Goal: Task Accomplishment & Management: Manage account settings

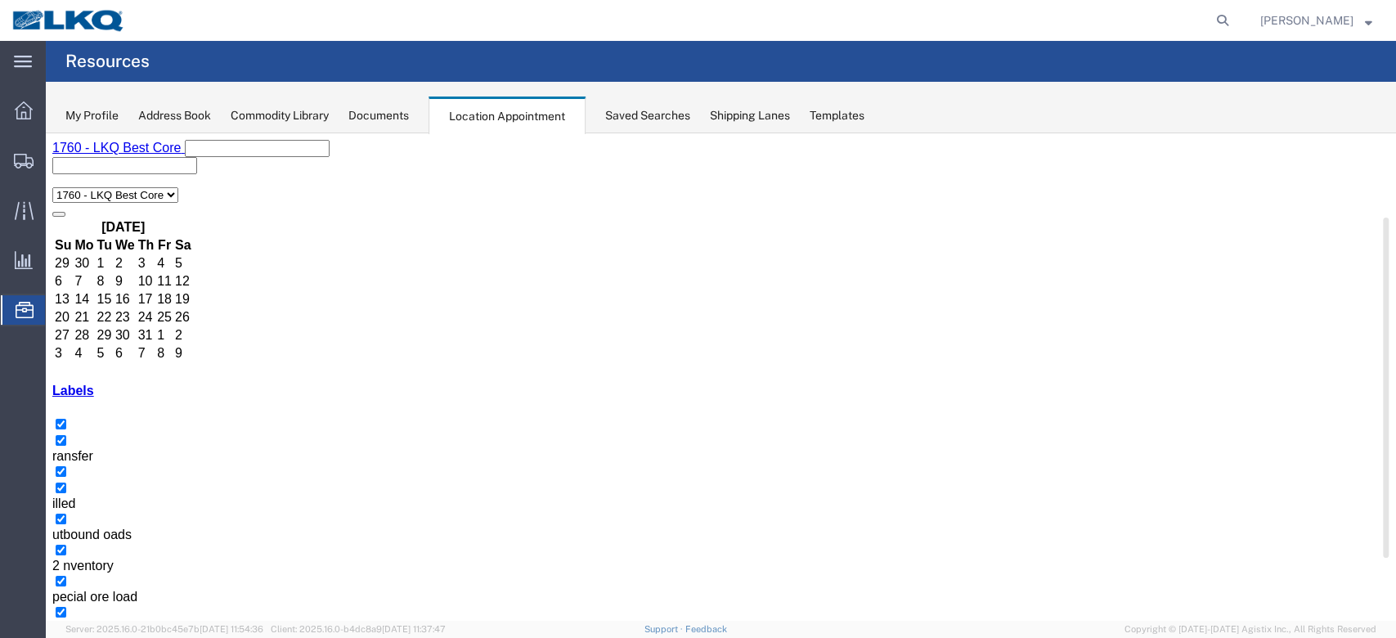
scroll to position [218, 0]
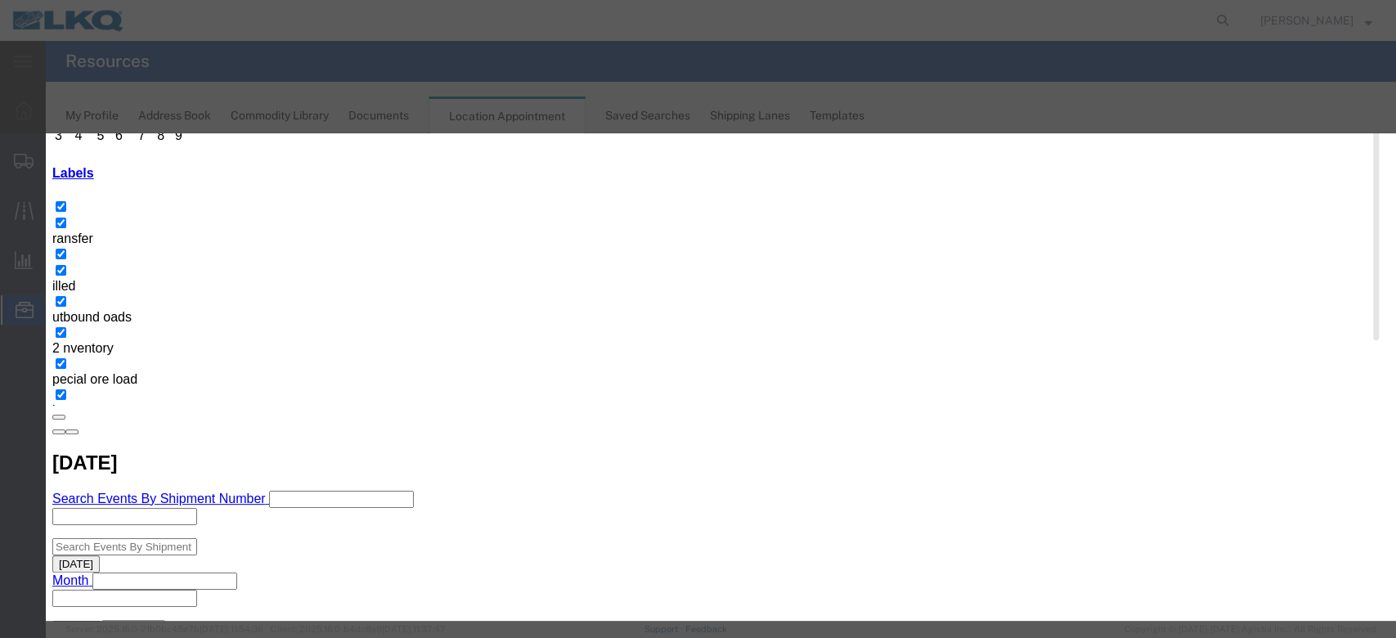
scroll to position [164, 0]
type input "de"
select select "40"
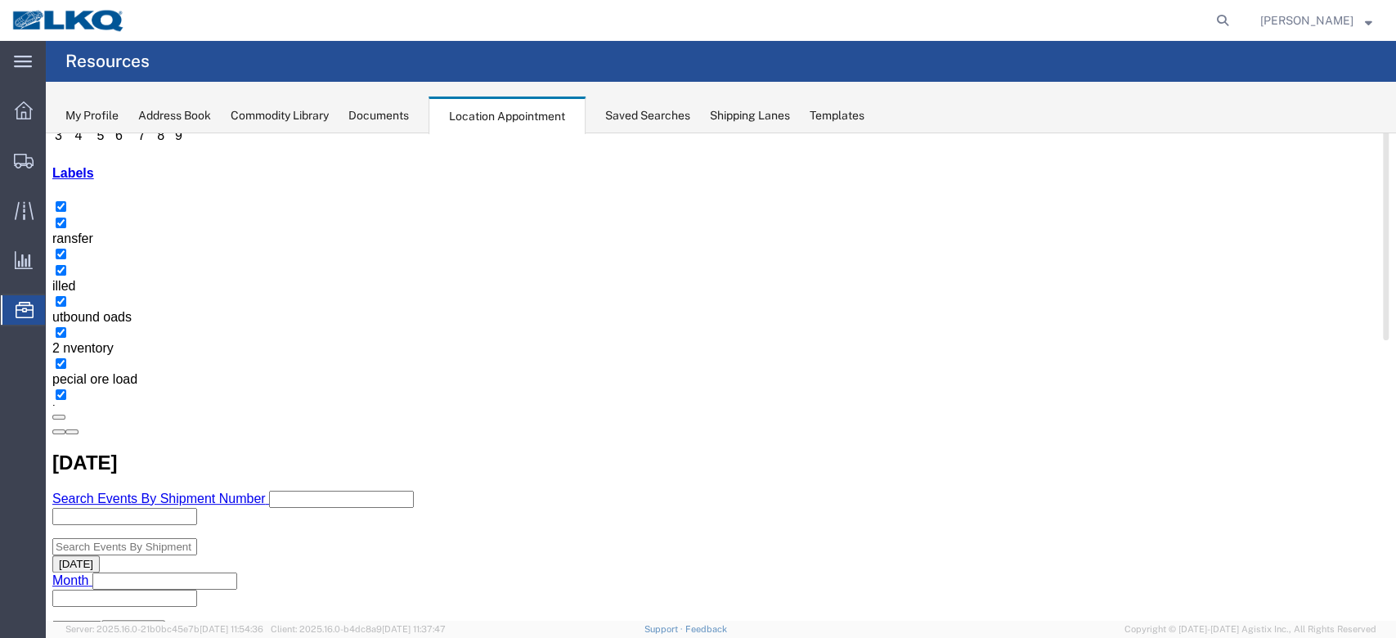
scroll to position [0, 0]
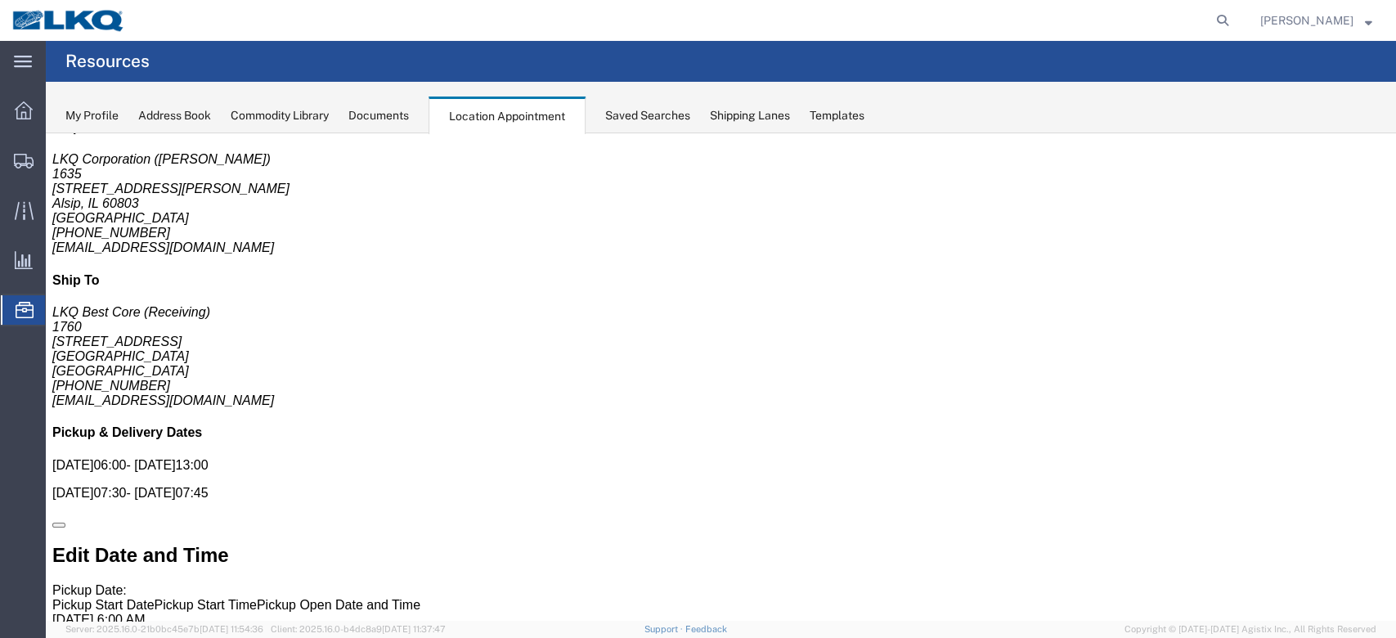
scroll to position [0, 0]
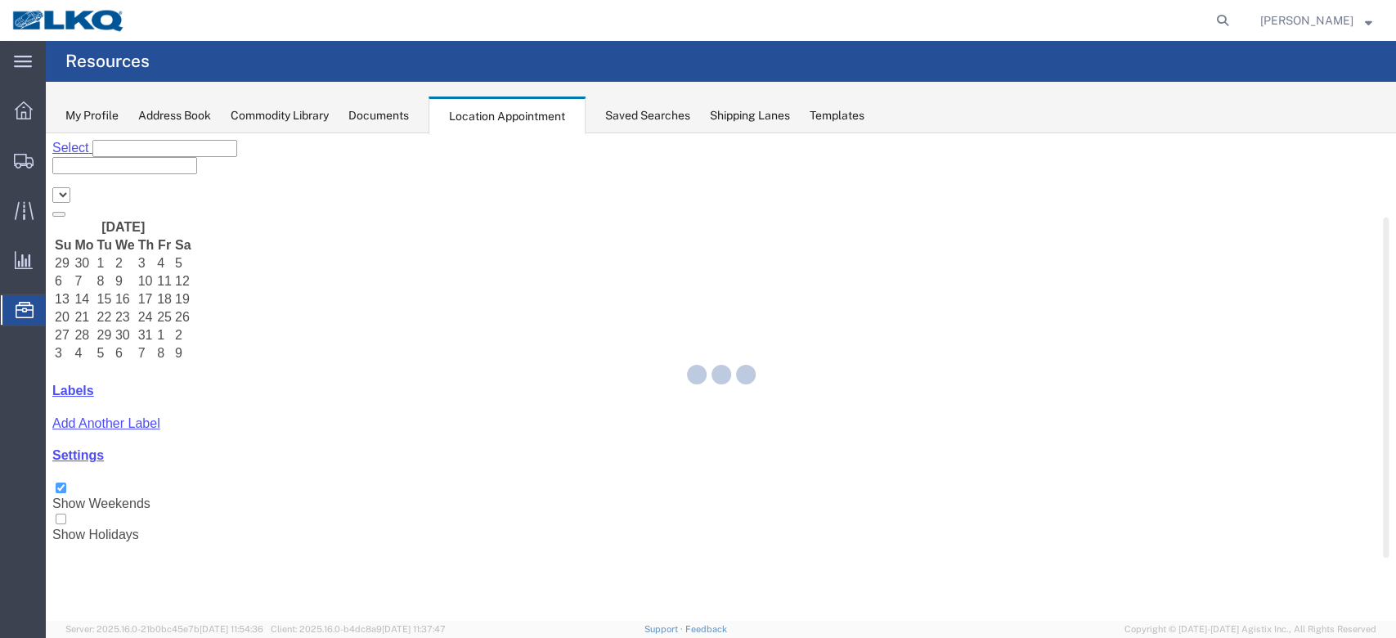
select select "27634"
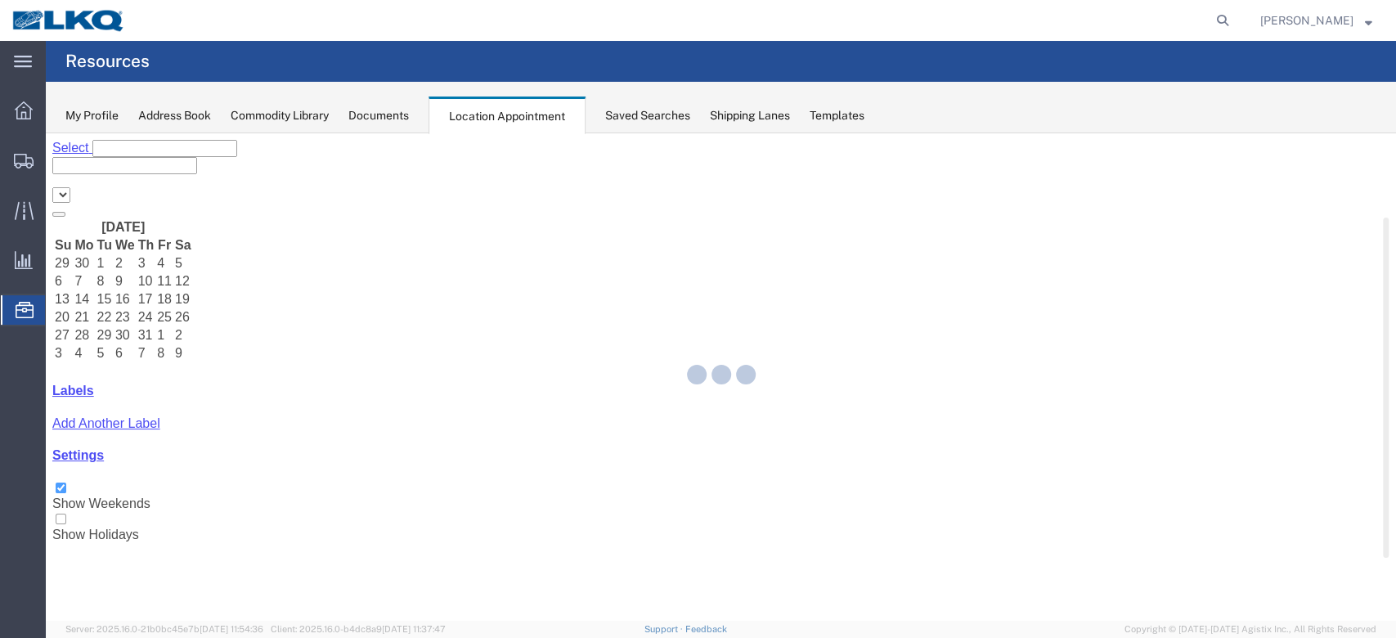
select select "27634"
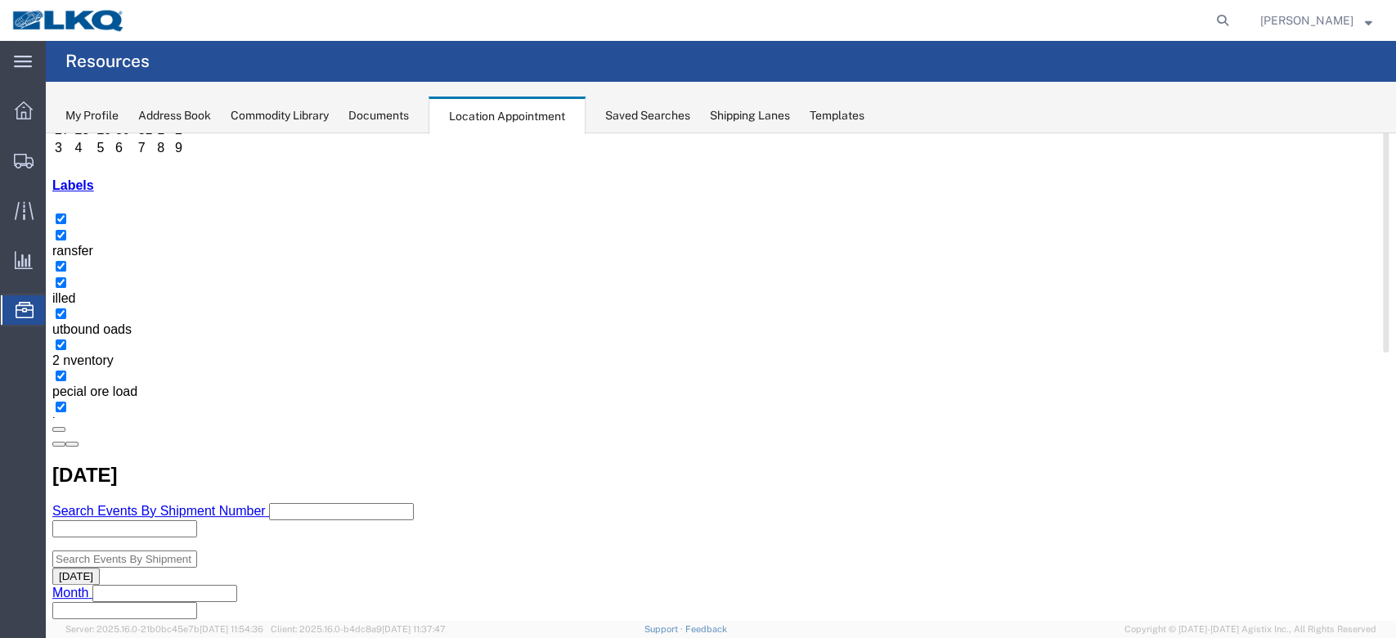
scroll to position [109, 0]
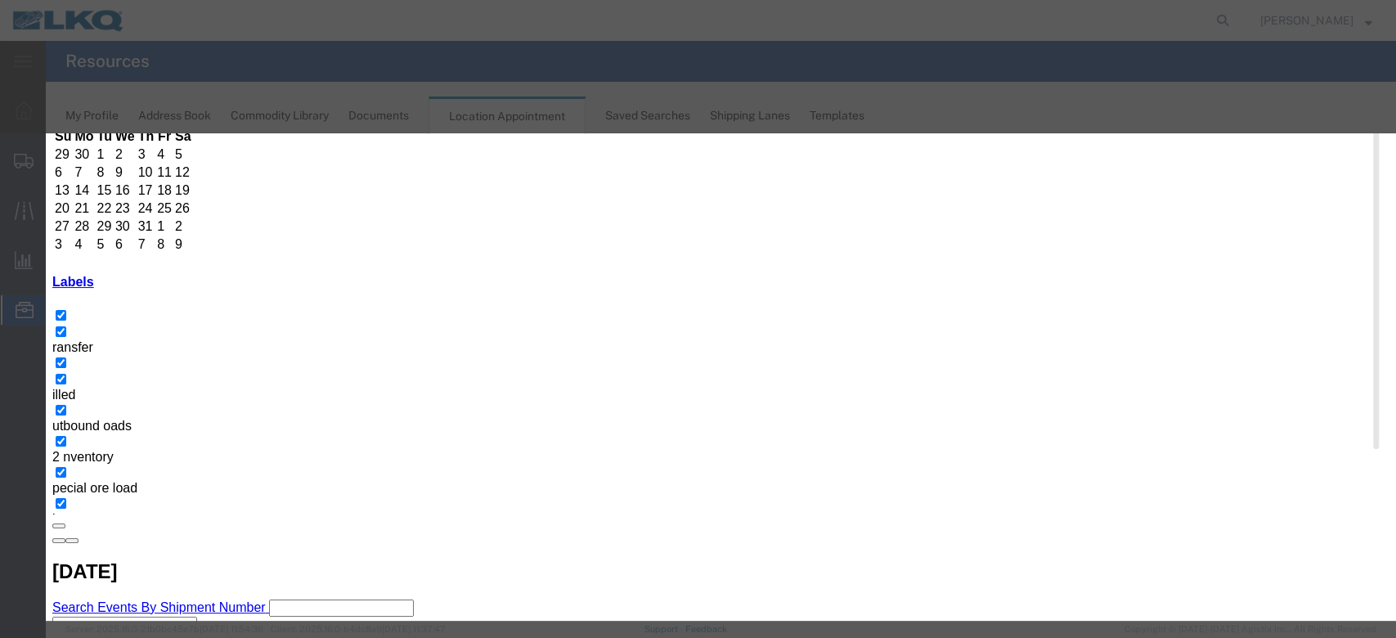
select select
type input "m"
select select "100"
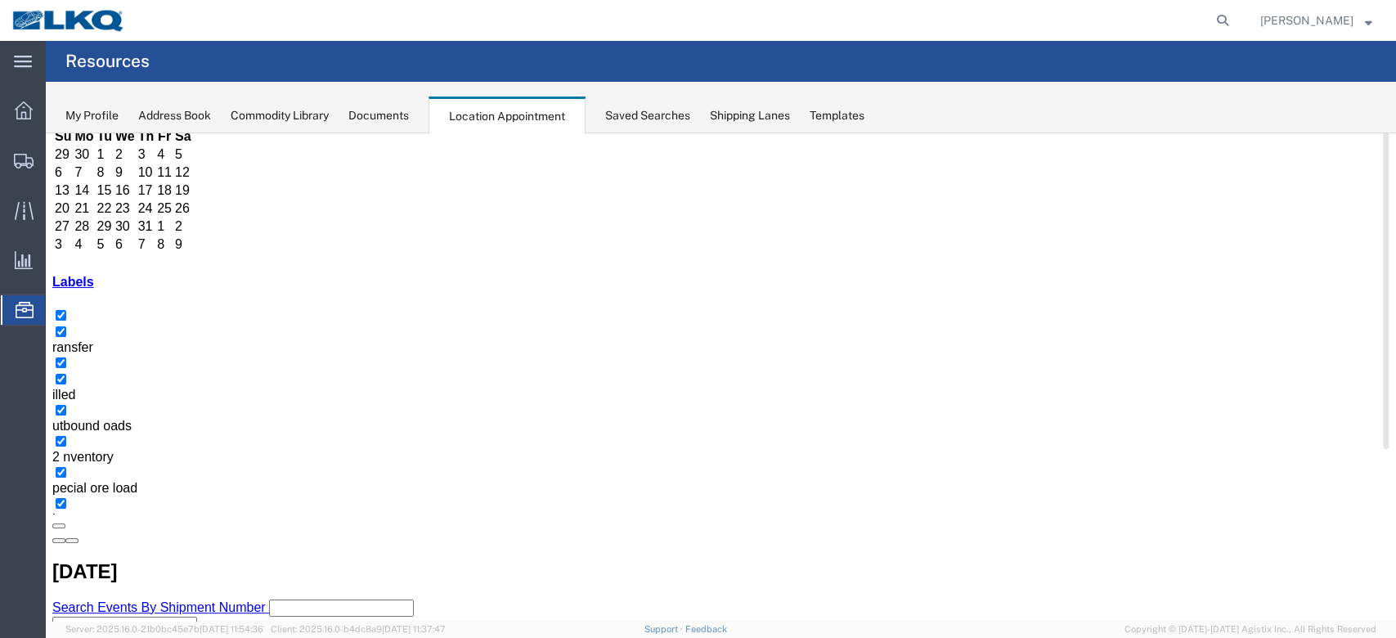
scroll to position [0, 0]
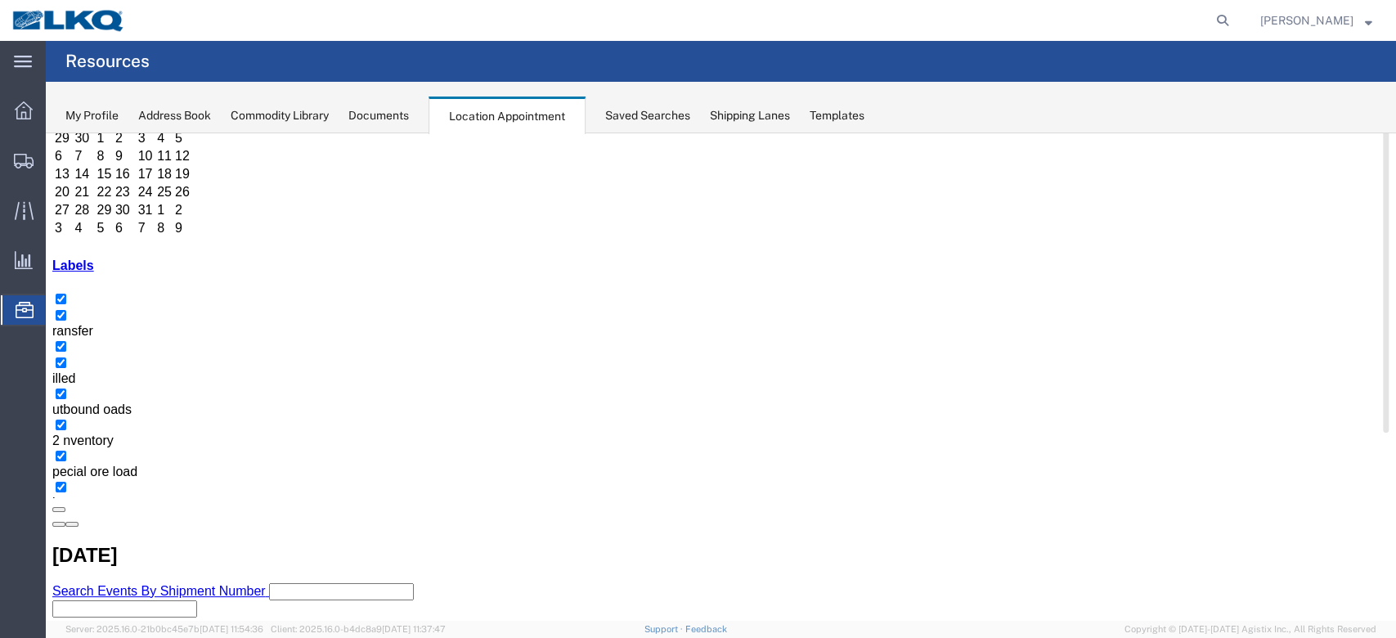
scroll to position [218, 0]
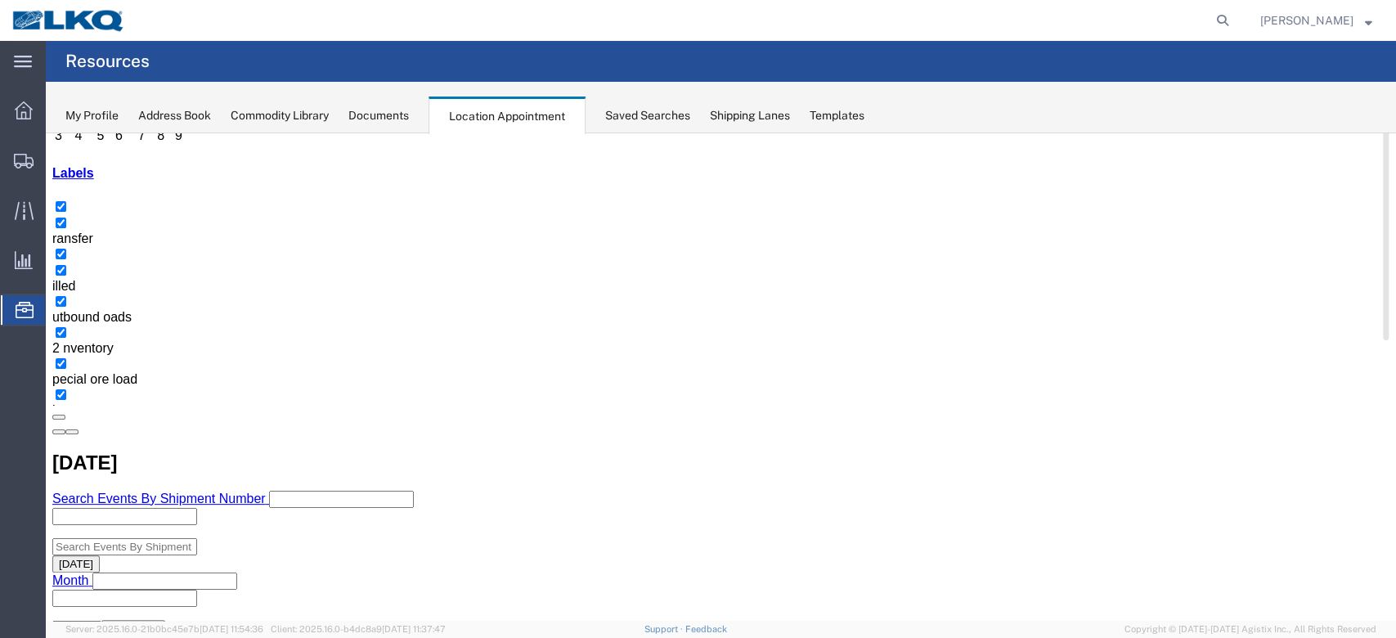
select select "100"
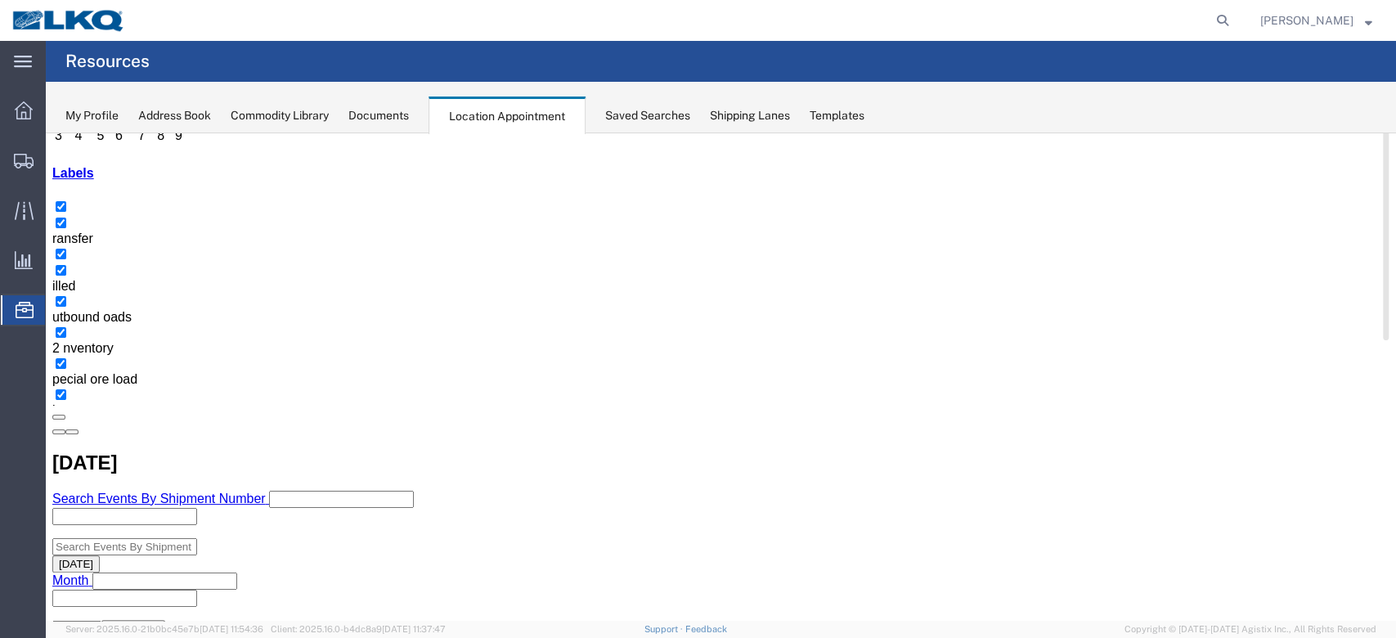
select select "1"
select select
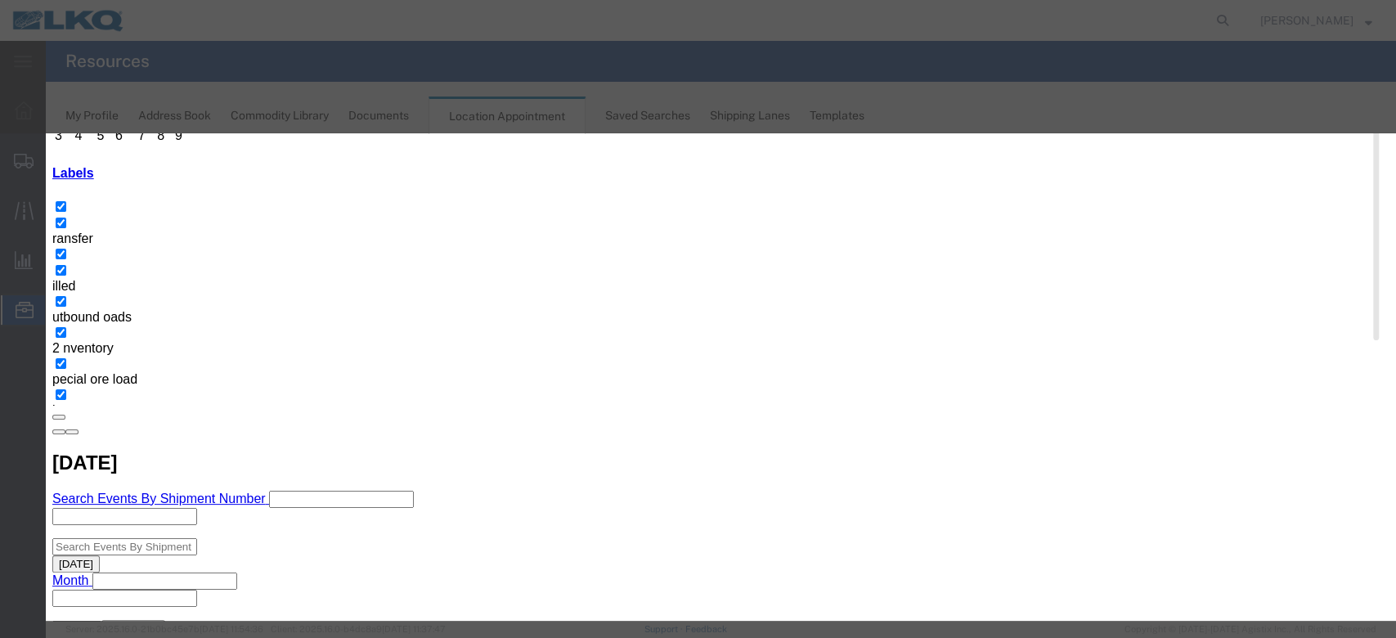
scroll to position [164, 0]
type input "m"
select select "100"
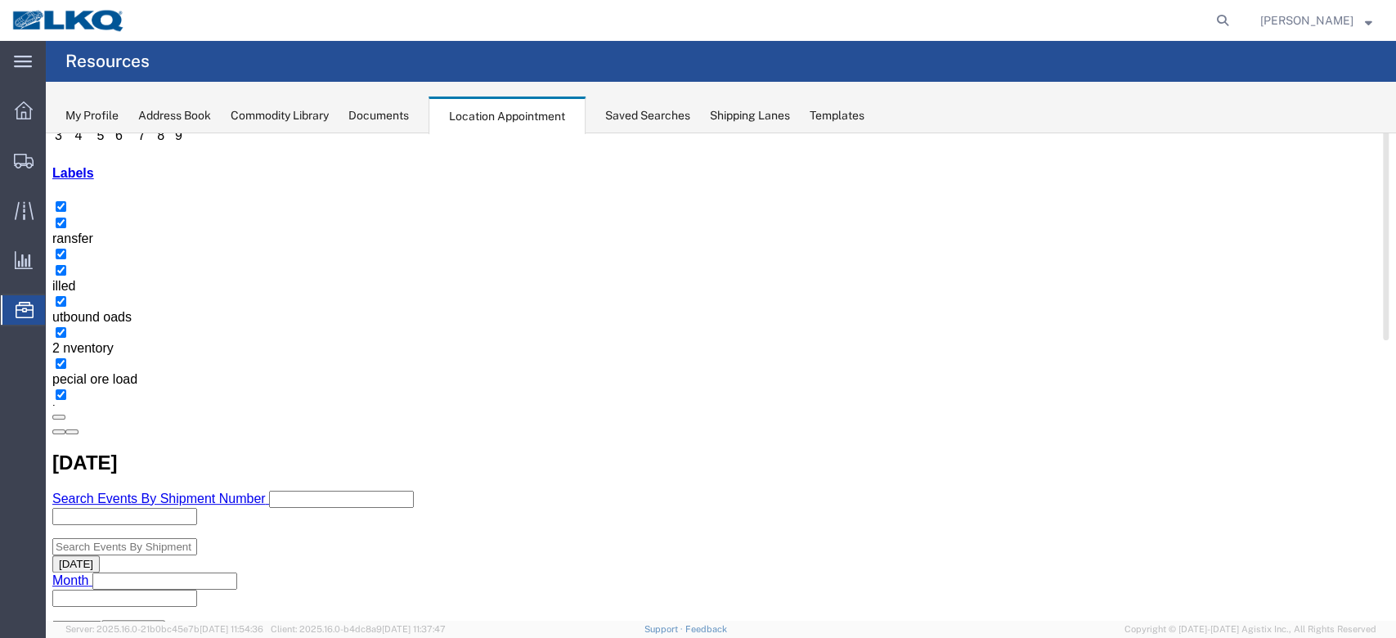
scroll to position [0, 0]
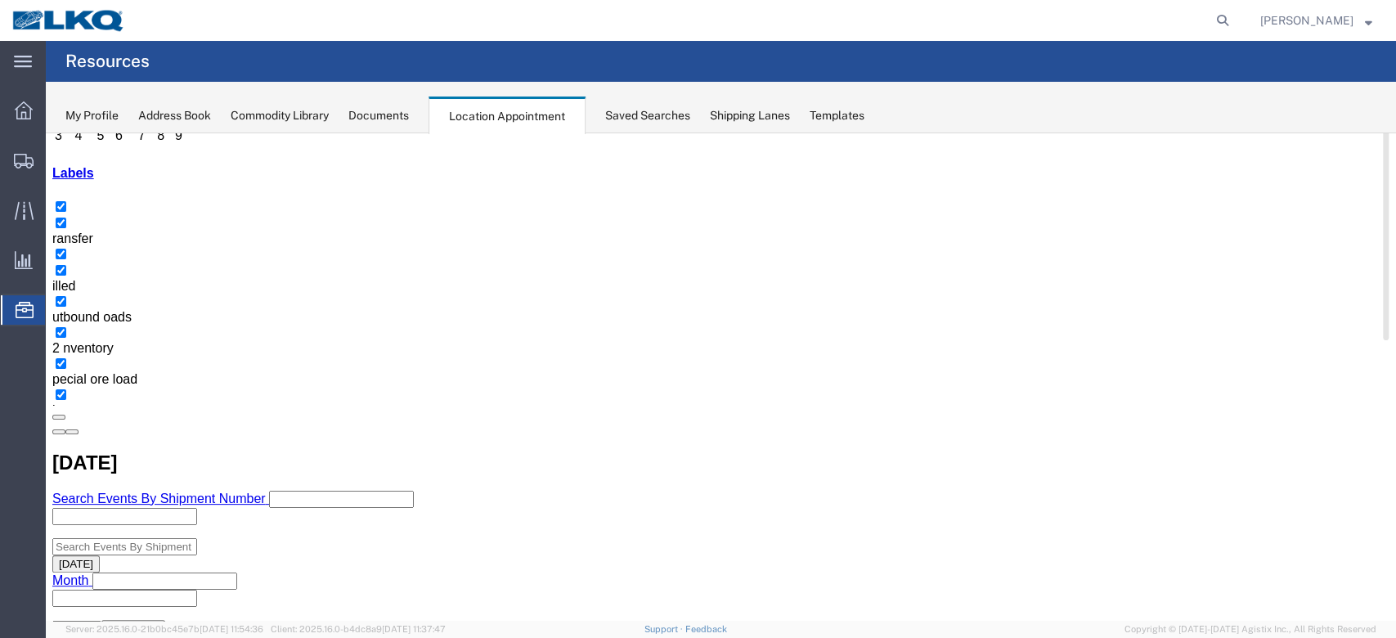
scroll to position [327, 0]
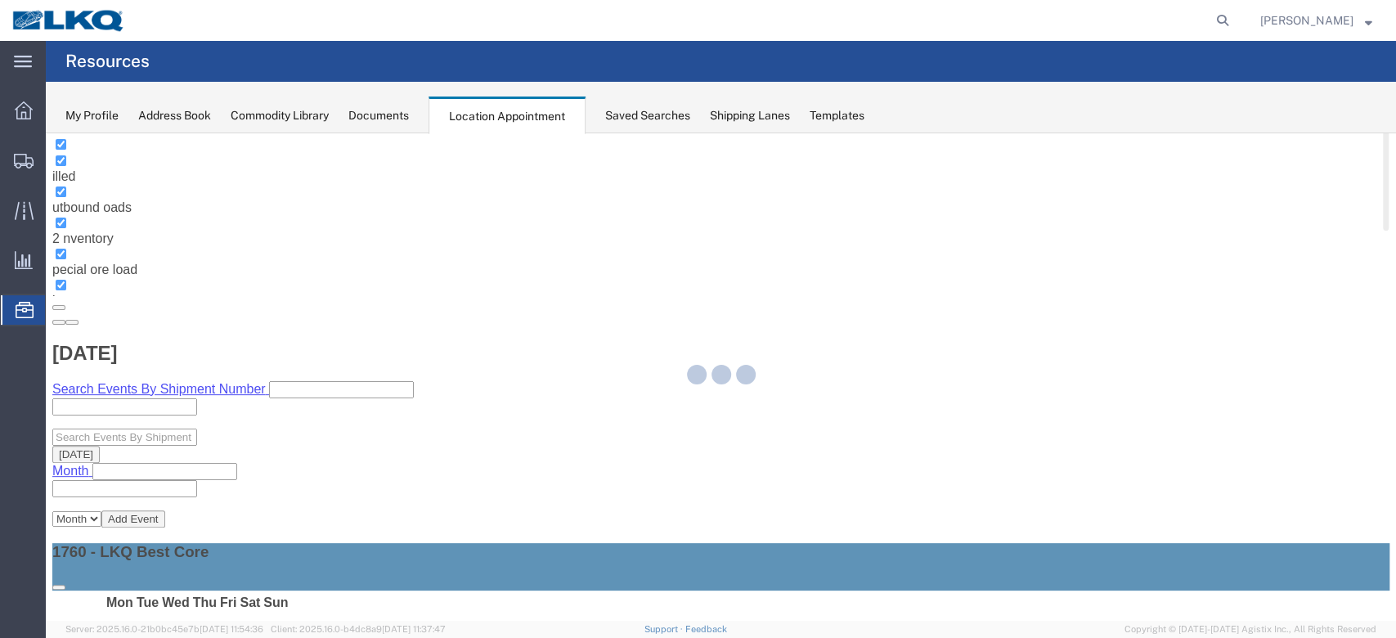
select select "100"
select select "1"
select select "100"
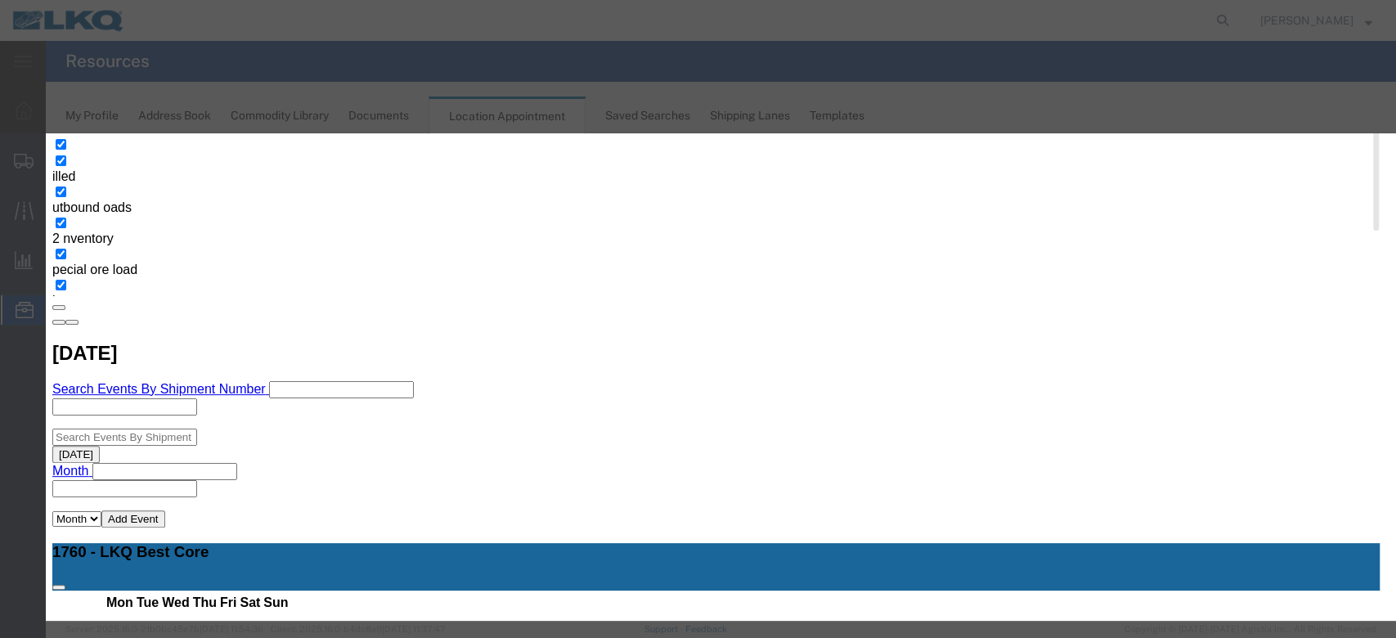
scroll to position [164, 0]
type input "la"
select select "160"
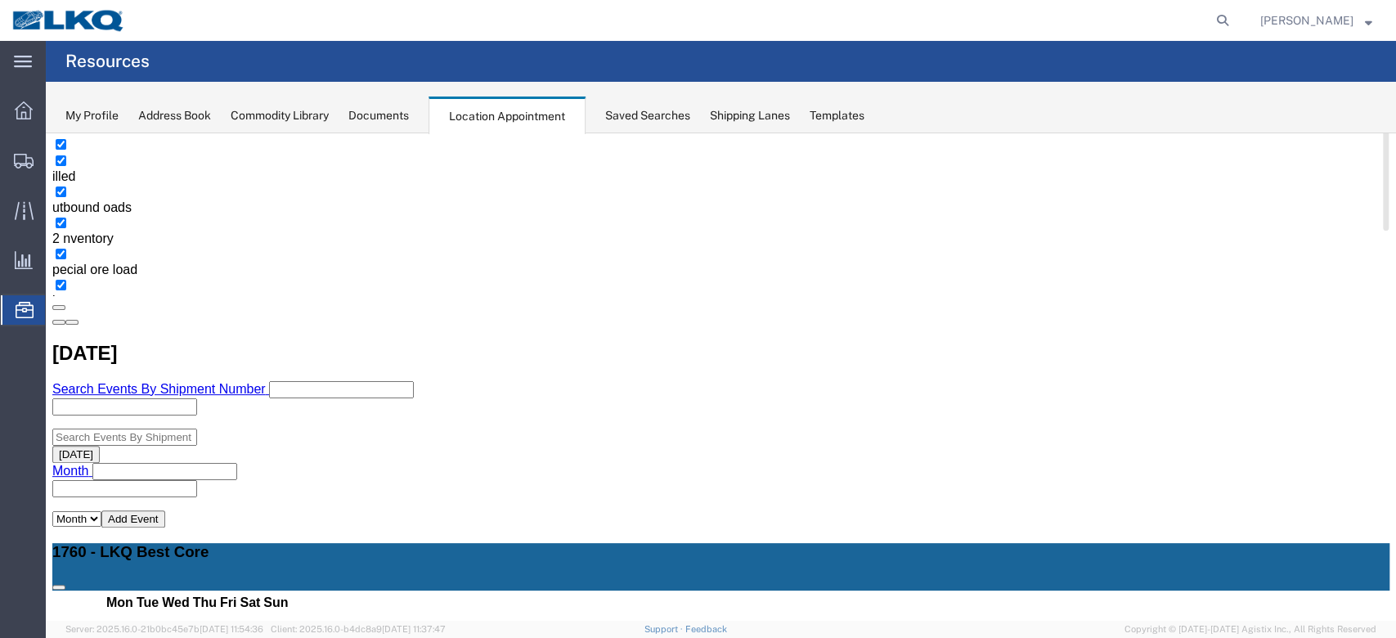
scroll to position [0, 0]
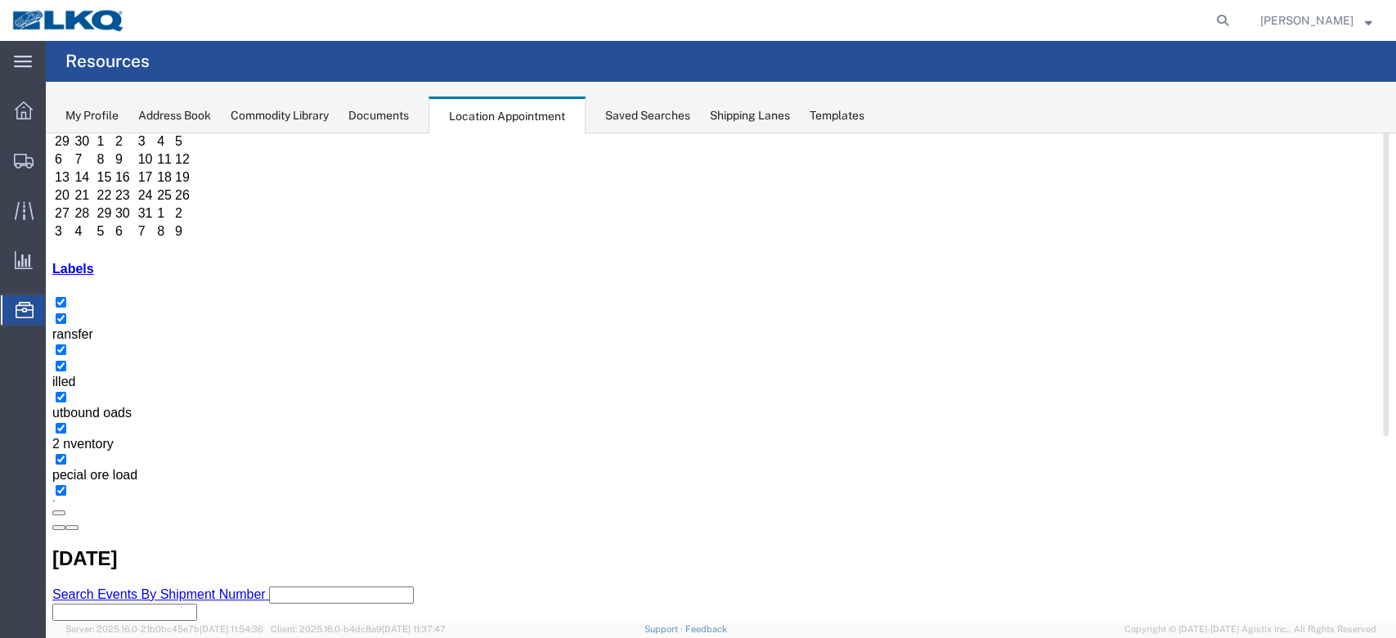
scroll to position [109, 0]
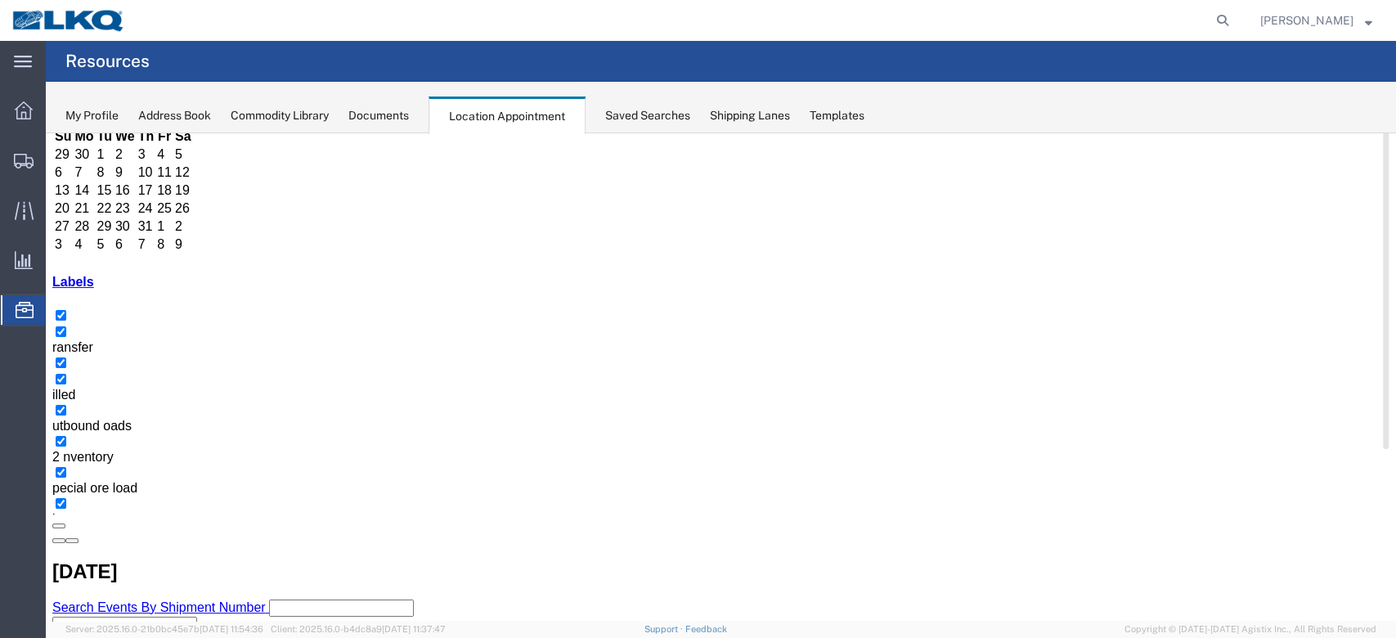
select select "100"
select select "1"
select select "160"
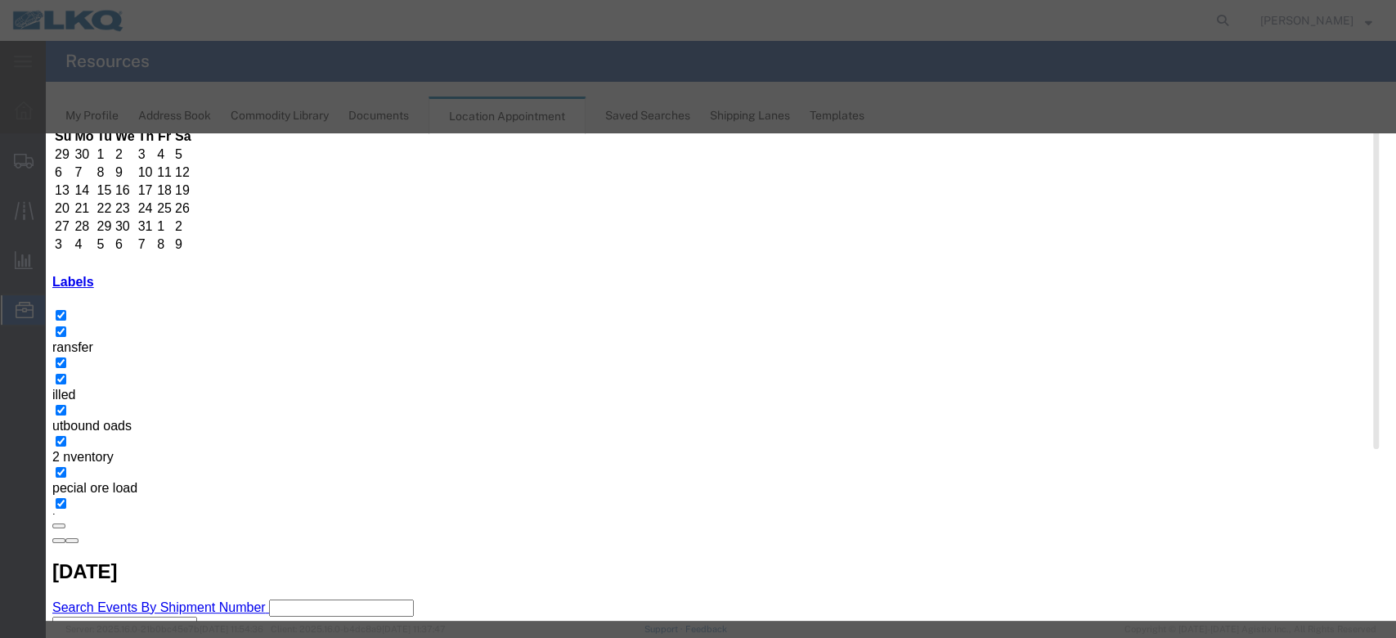
scroll to position [164, 0]
type input "m"
select select "100"
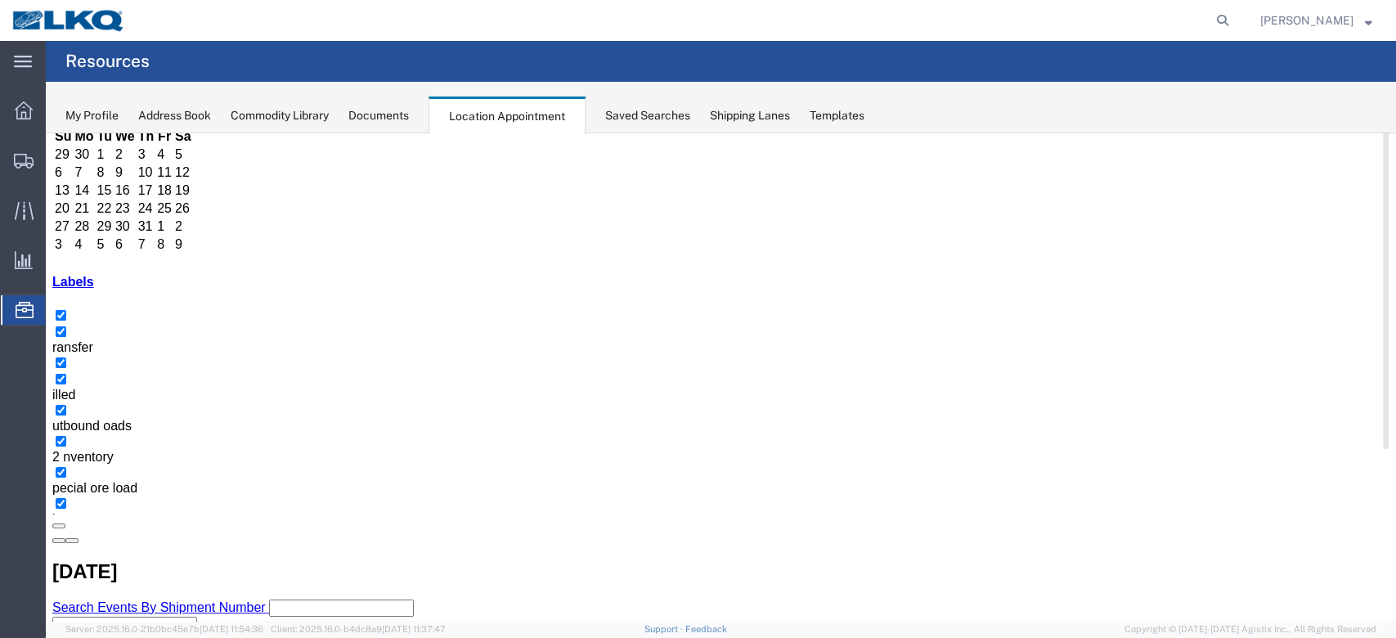
scroll to position [0, 0]
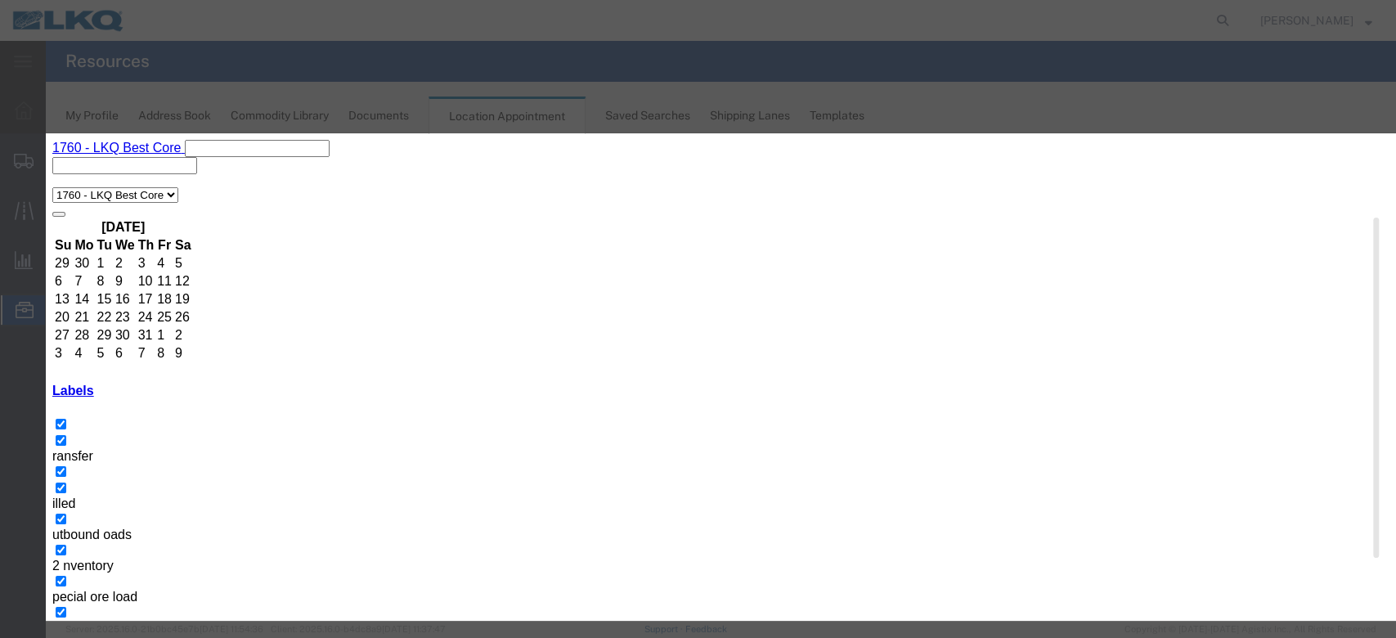
scroll to position [164, 0]
type input "la"
select select "160"
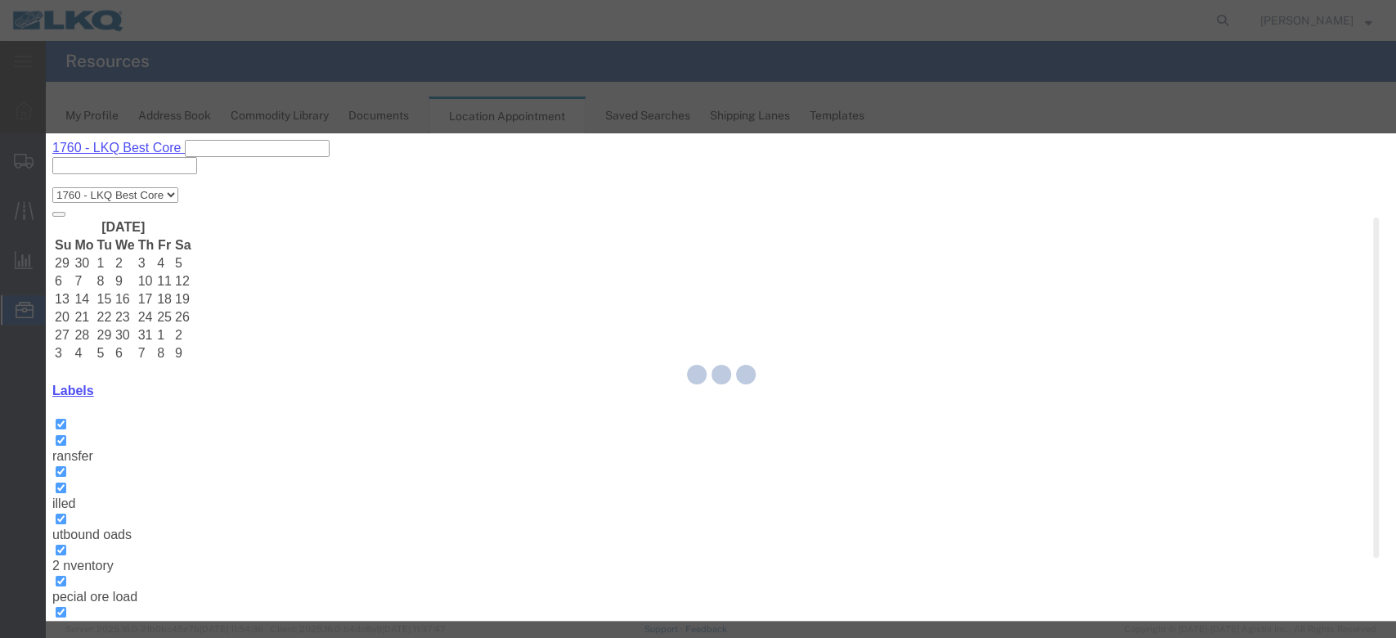
scroll to position [156, 0]
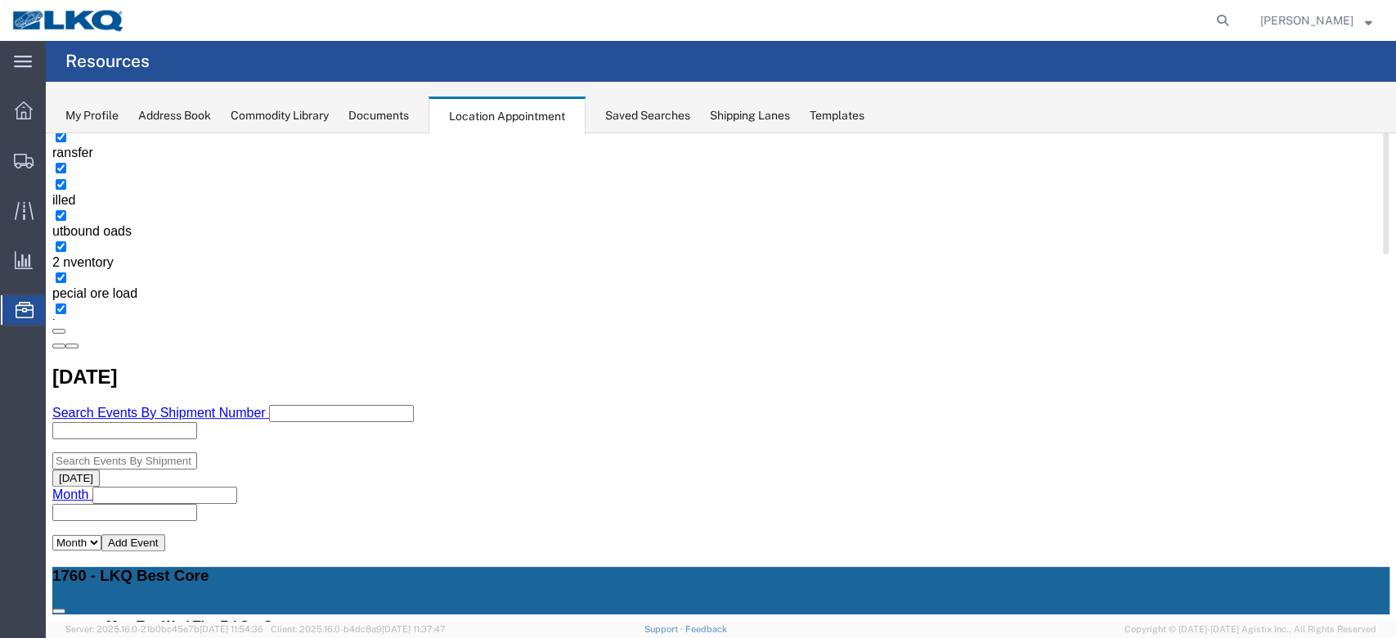
scroll to position [327, 0]
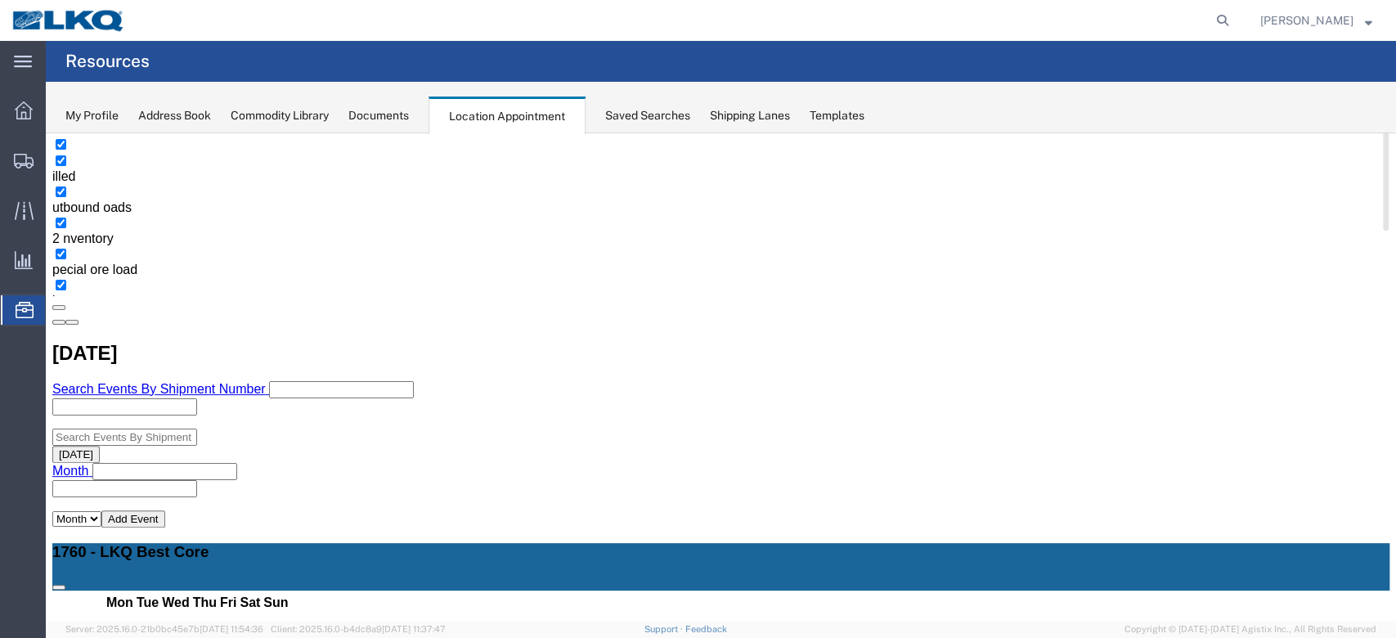
select select "100"
select select "1"
select select
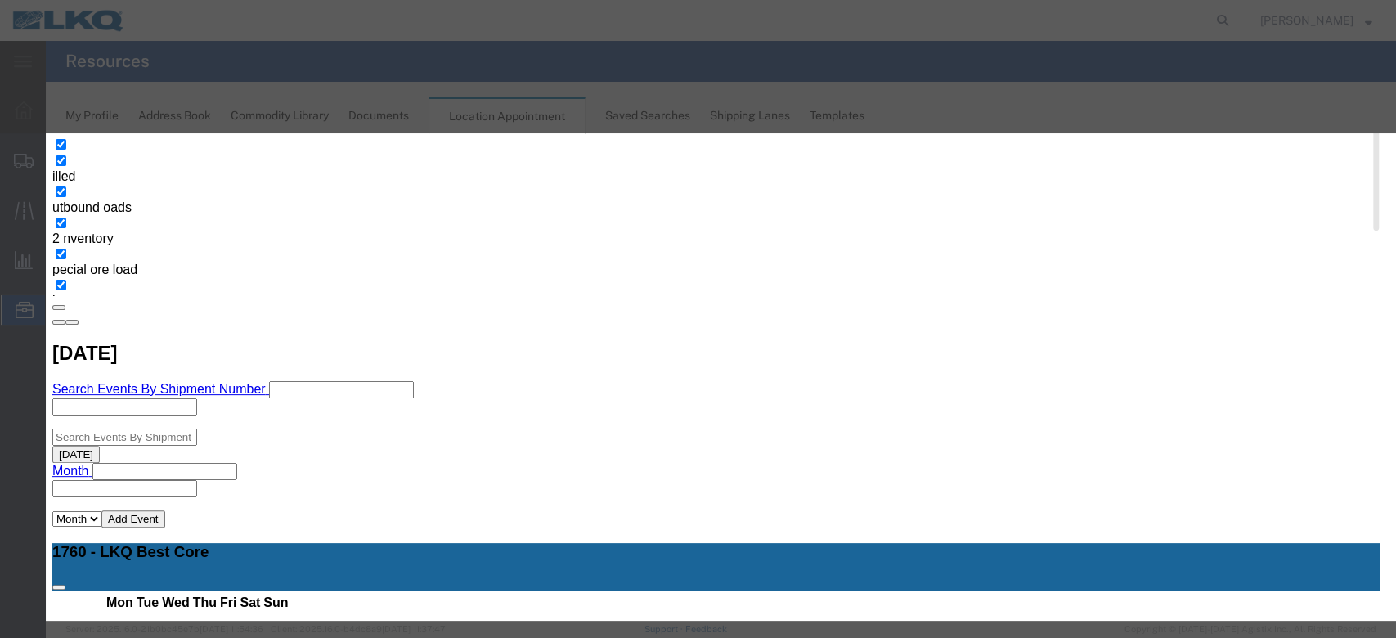
scroll to position [164, 0]
type input "de"
select select "40"
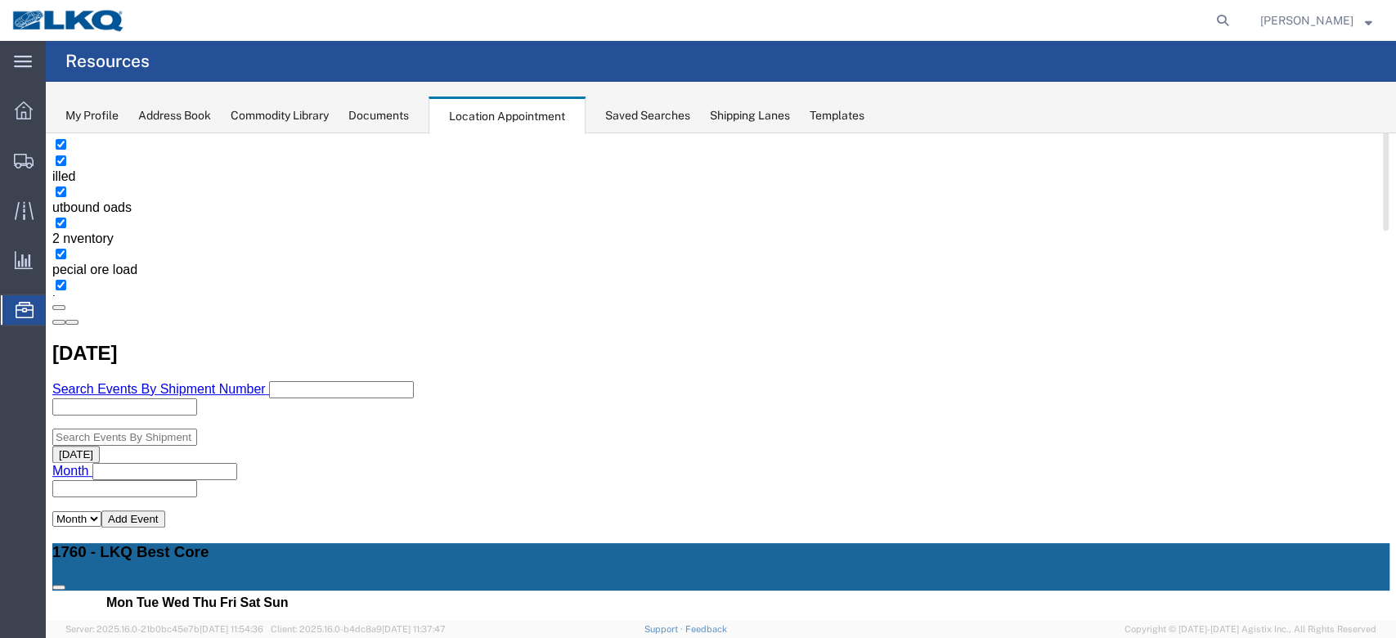
scroll to position [0, 0]
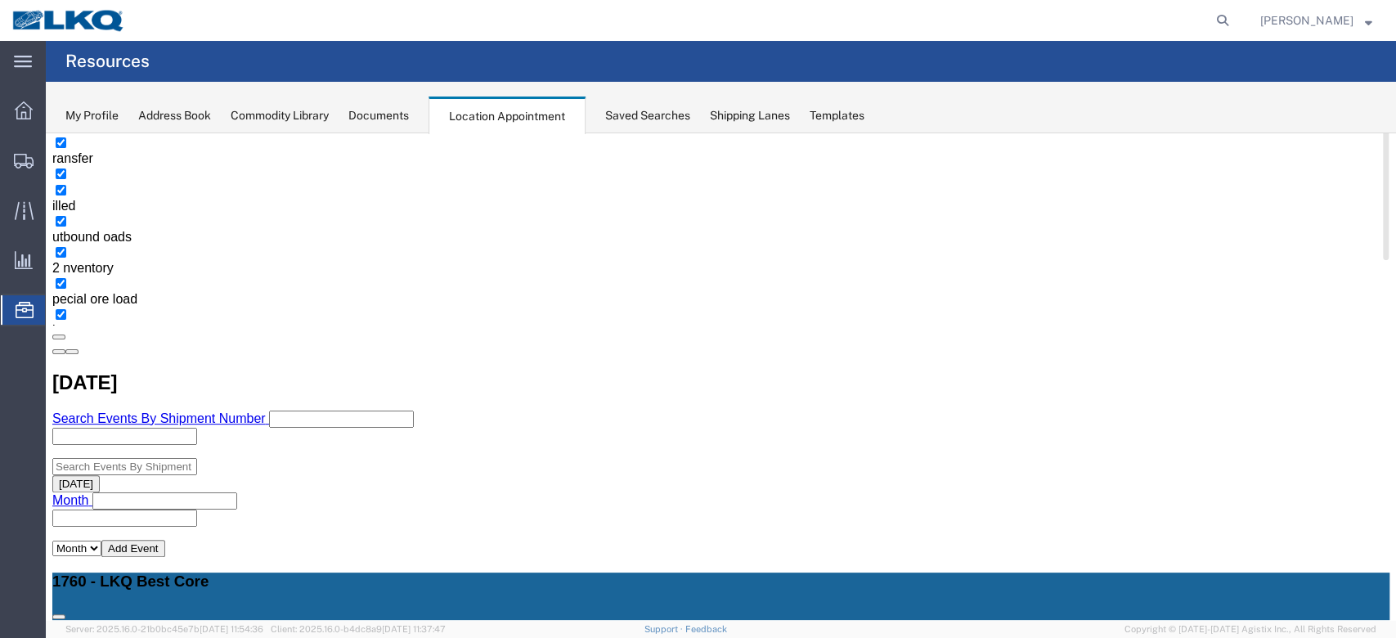
scroll to position [327, 0]
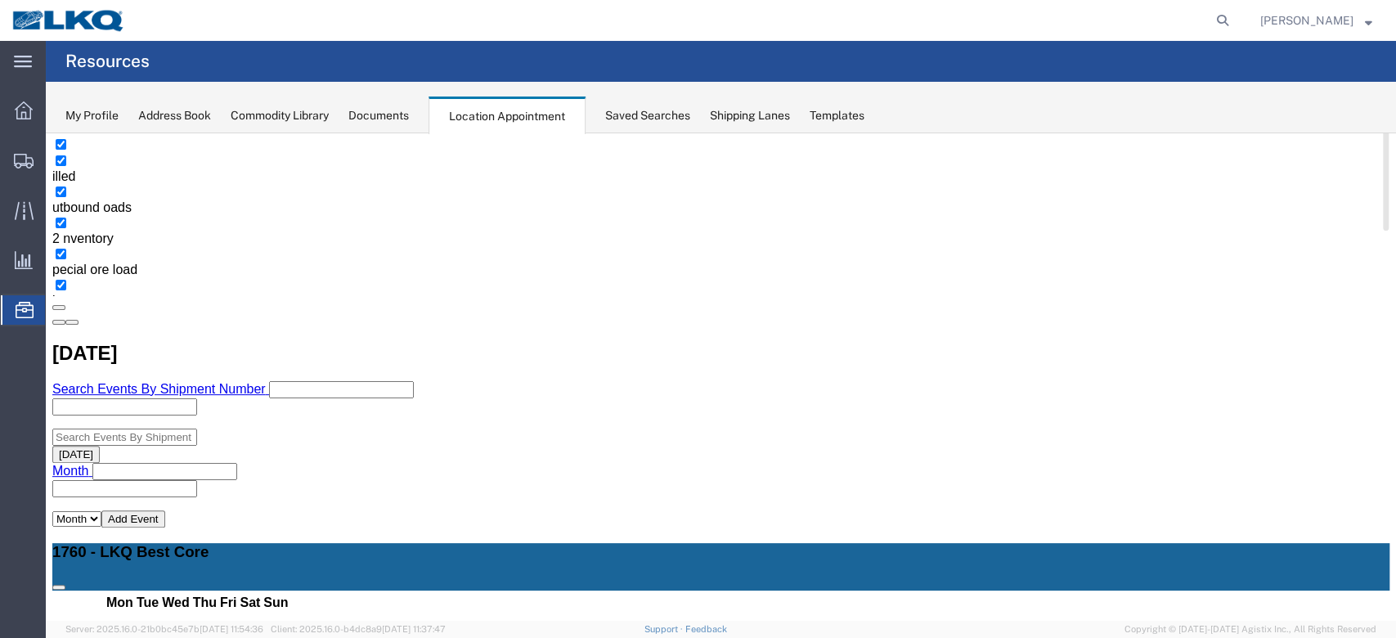
select select "1"
select select "24"
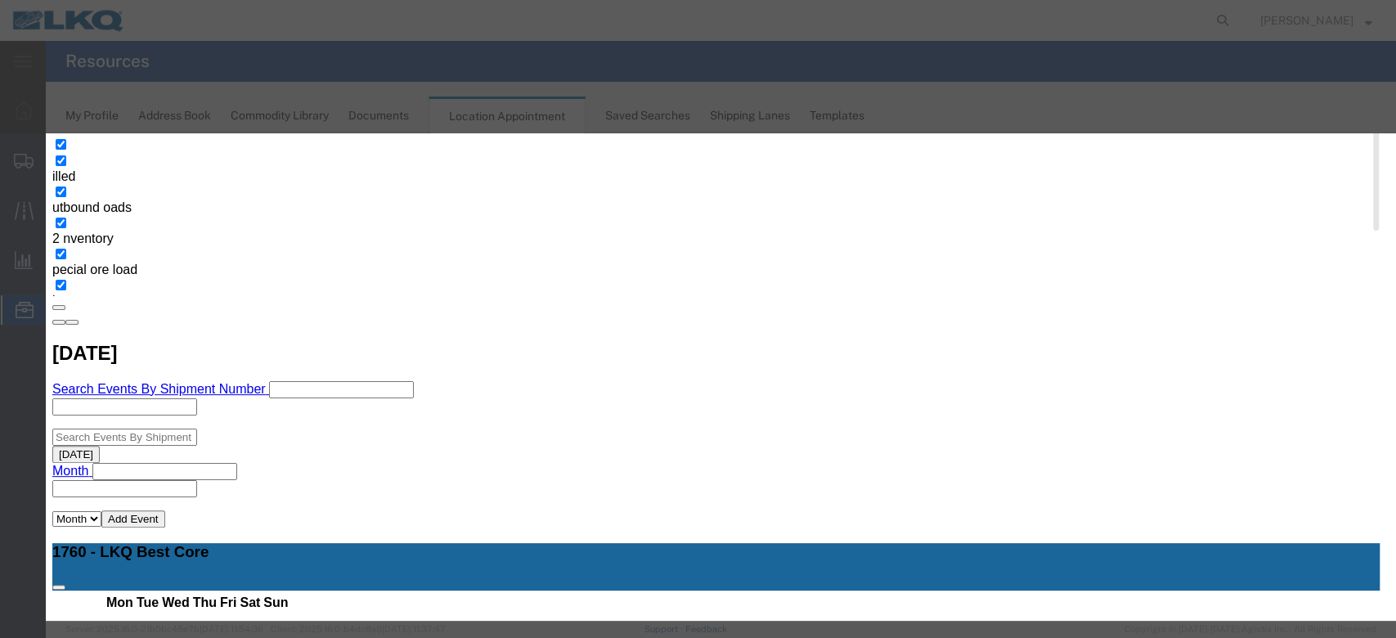
scroll to position [155, 0]
type input "de"
select select "40"
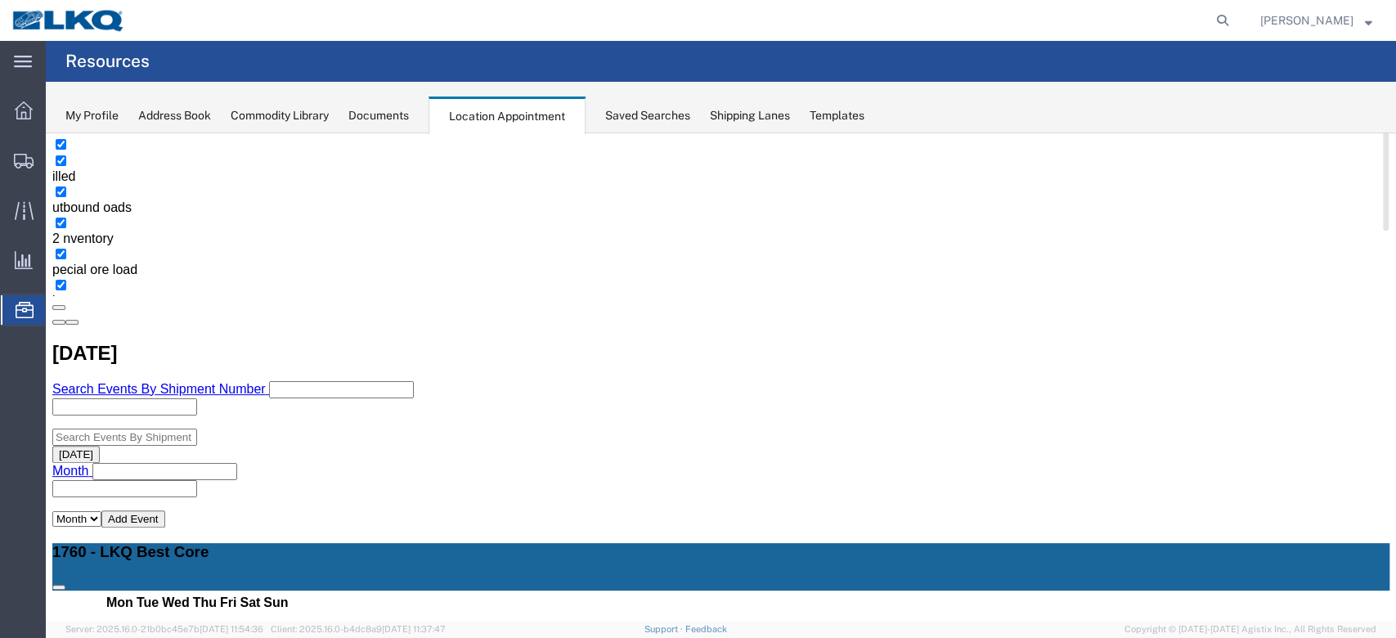
scroll to position [0, 0]
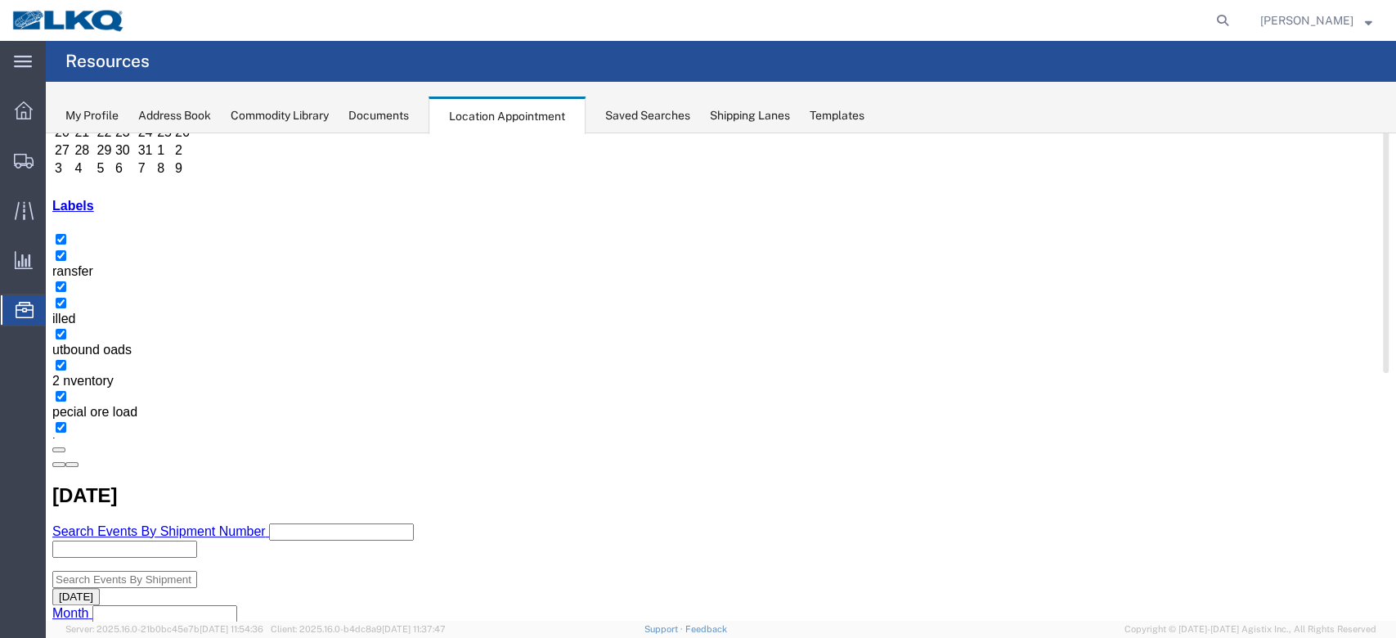
scroll to position [327, 0]
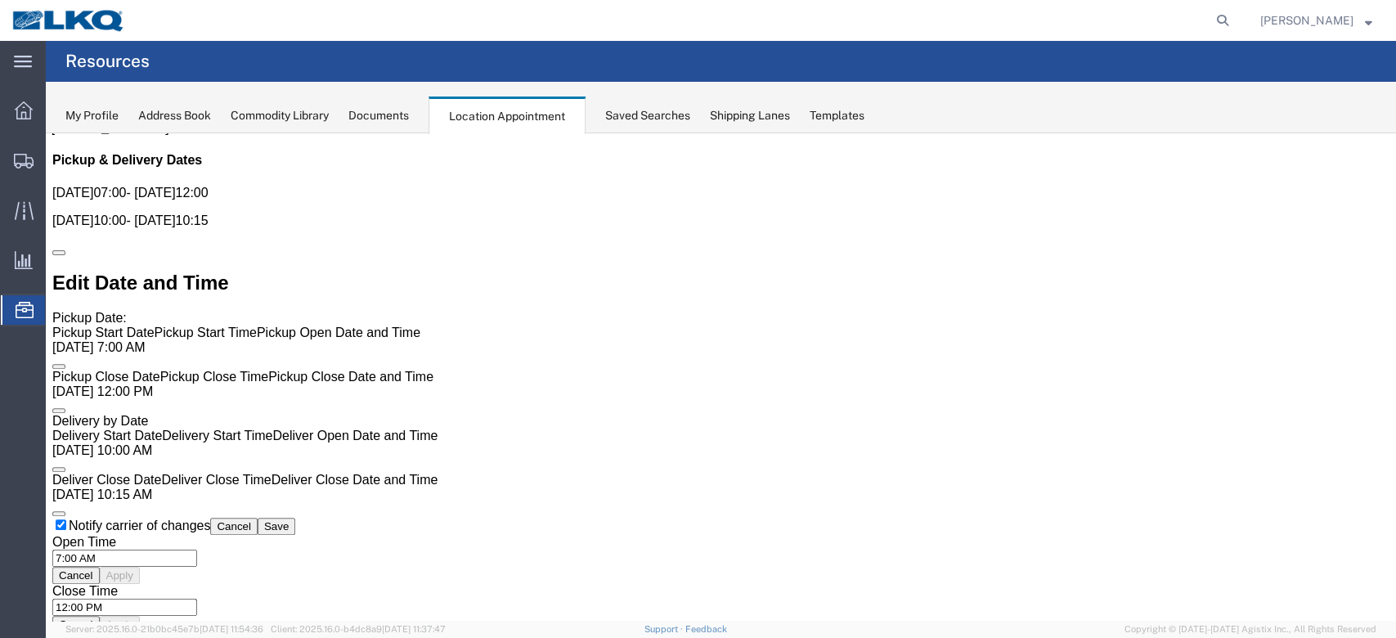
scroll to position [0, 0]
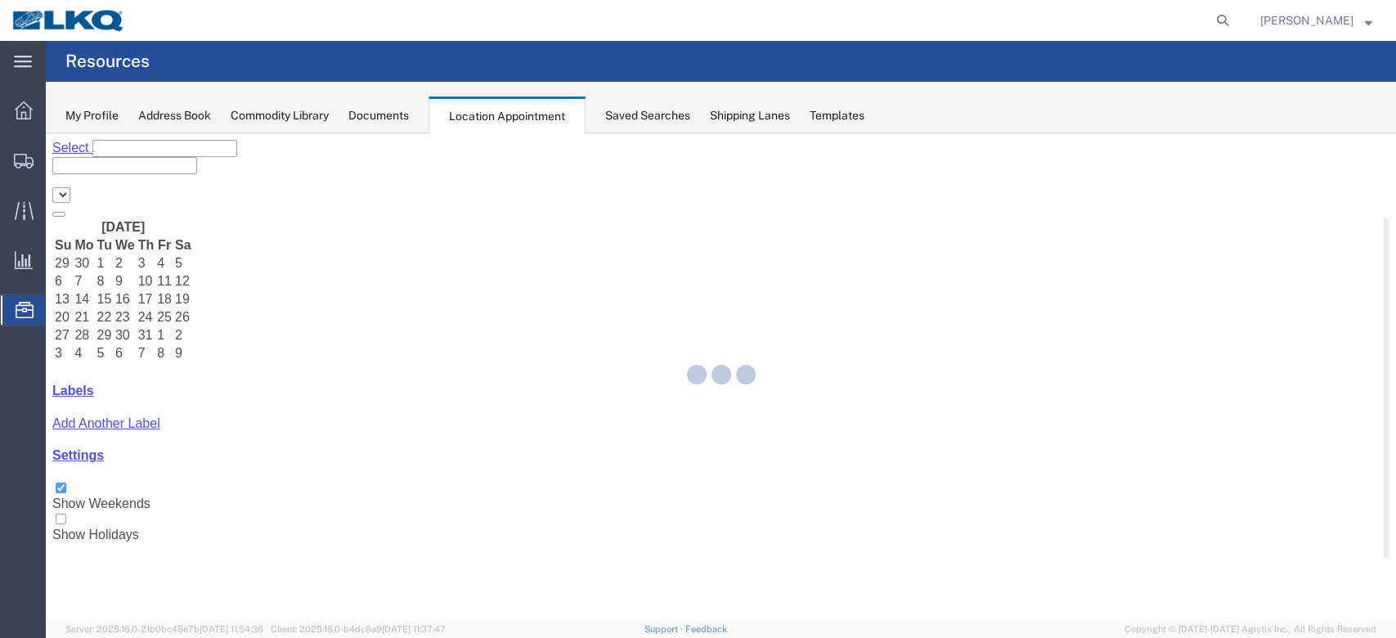
select select "27634"
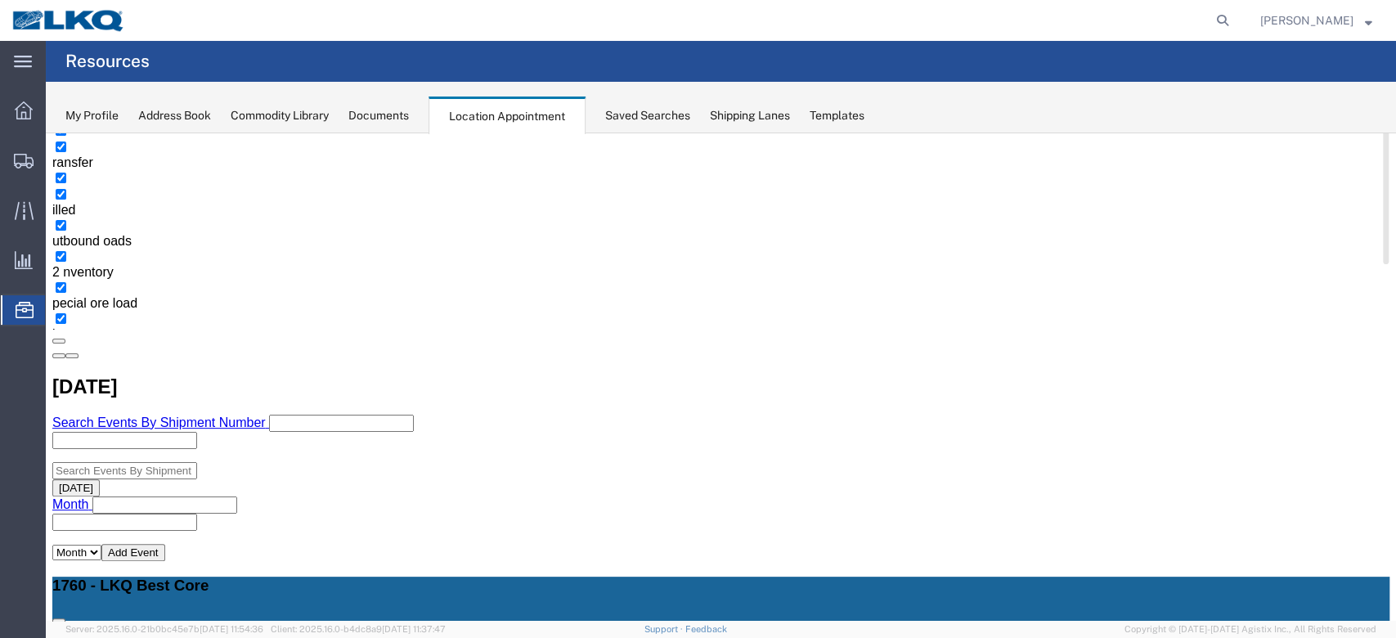
scroll to position [327, 0]
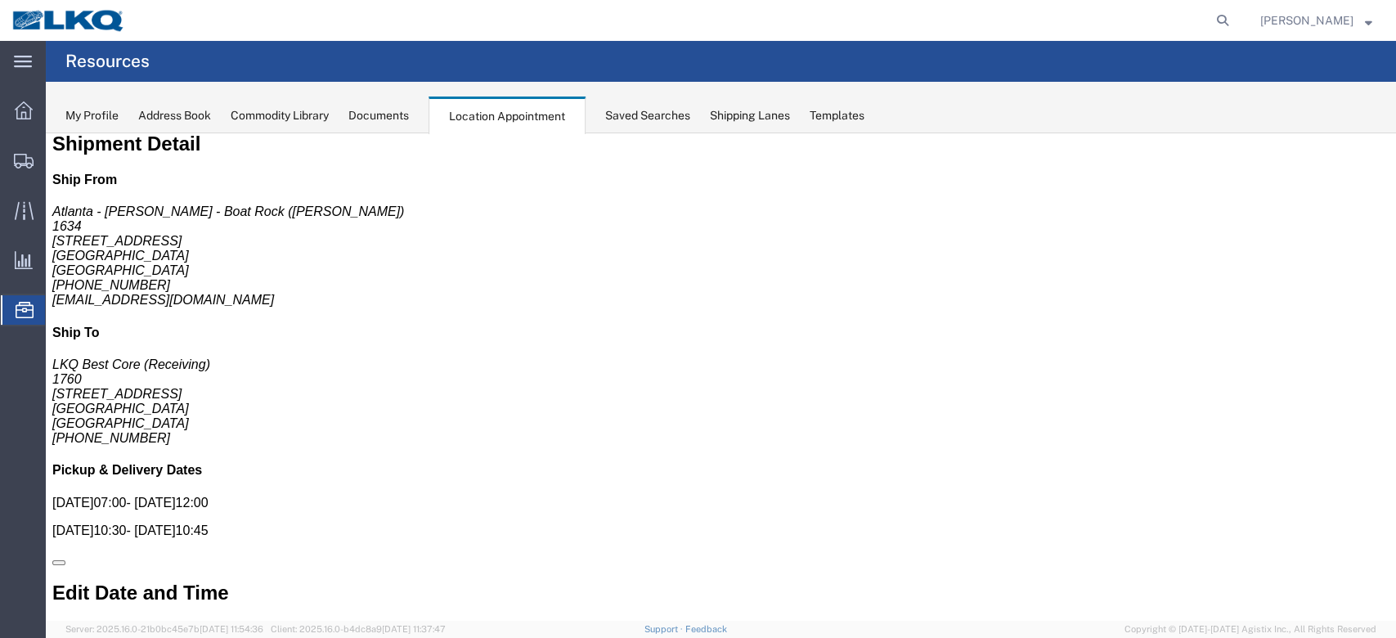
scroll to position [0, 0]
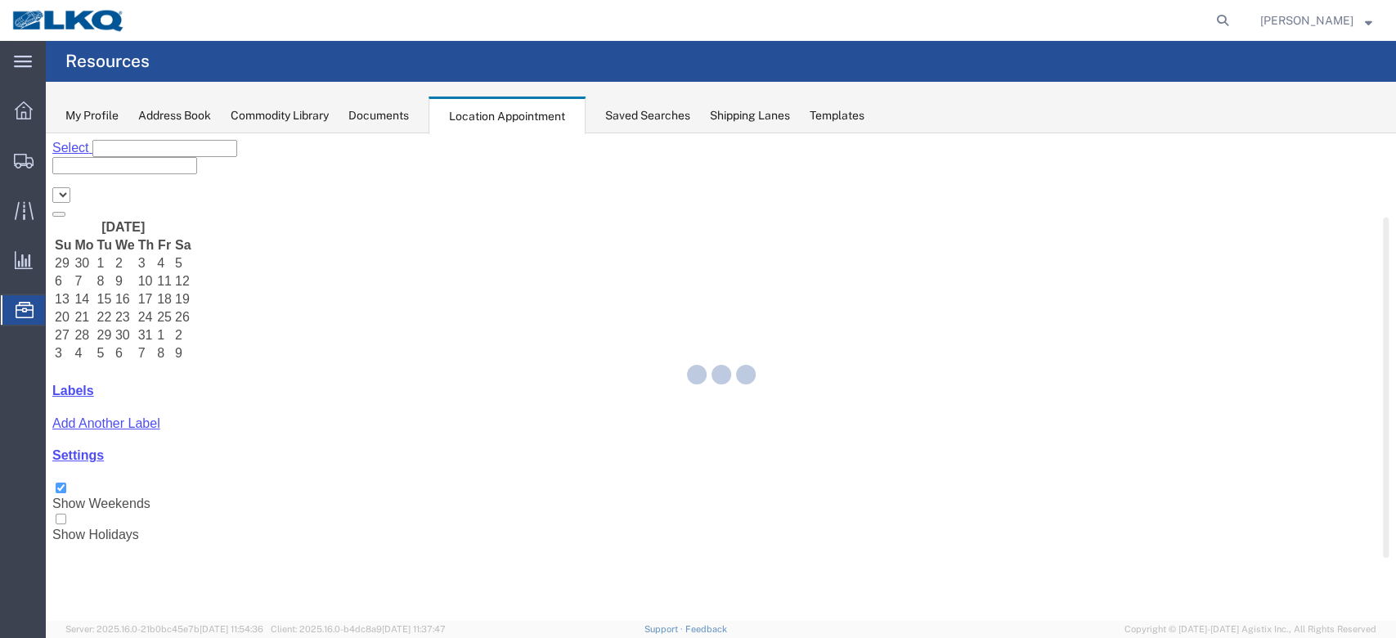
select select "27634"
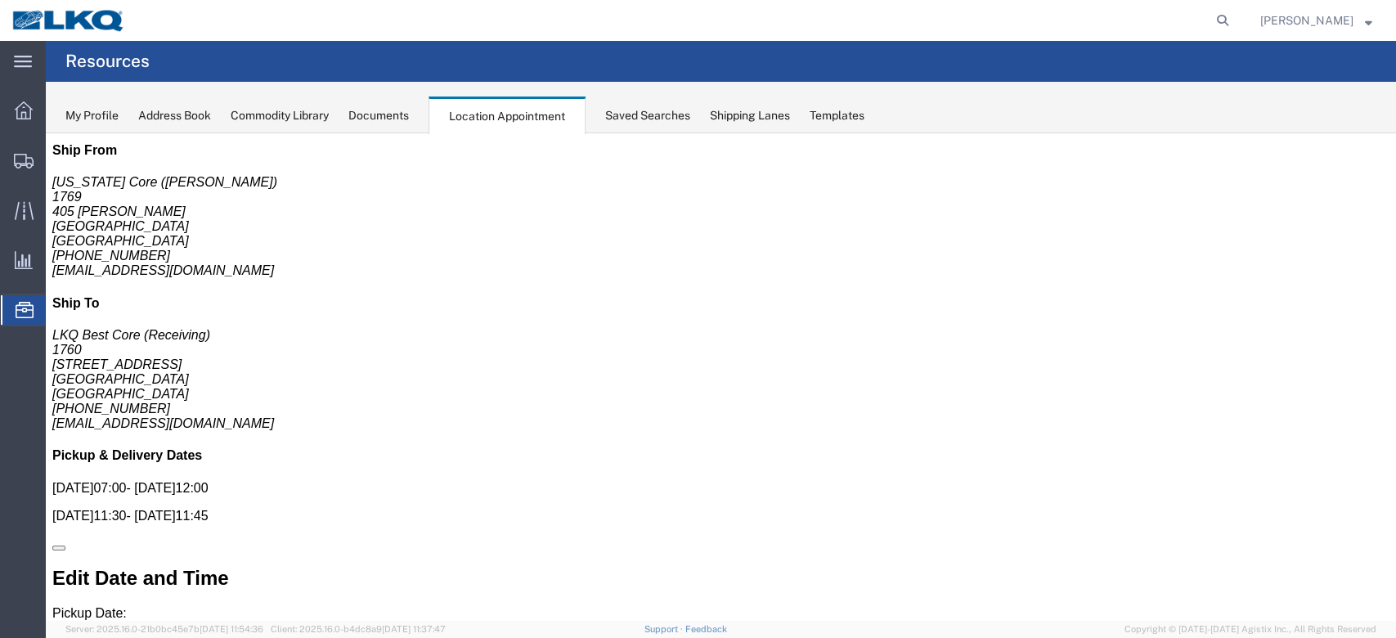
scroll to position [0, 0]
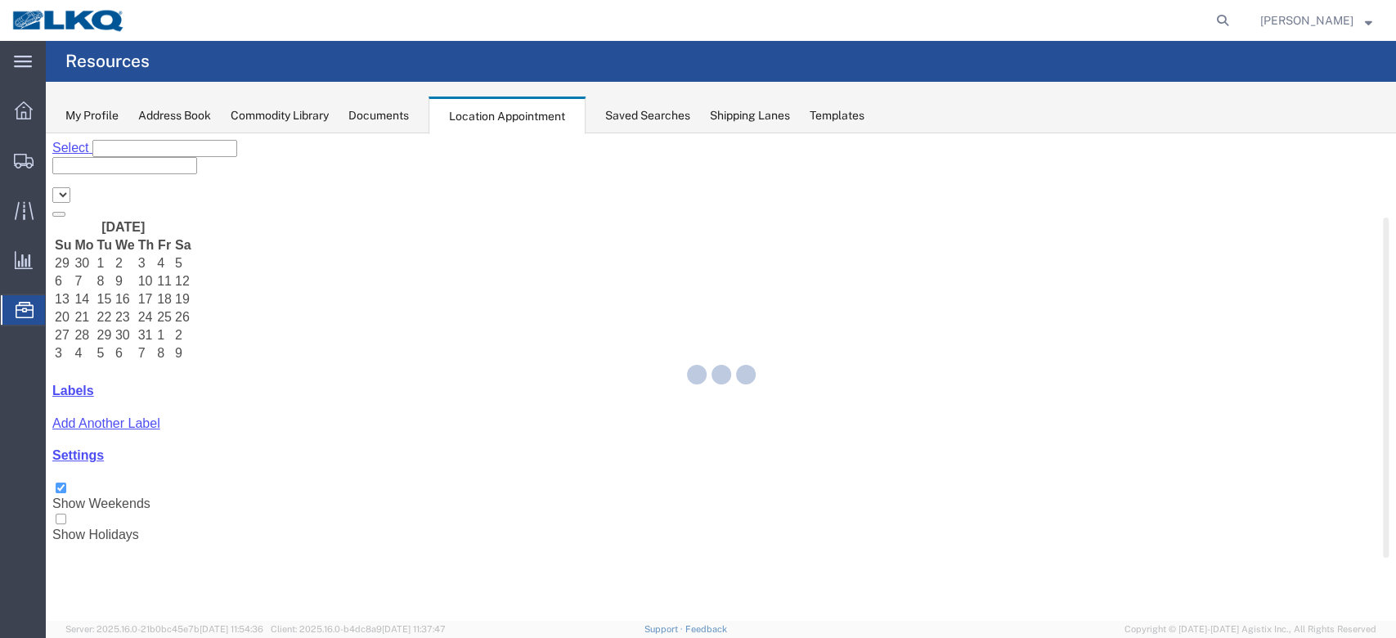
select select "27634"
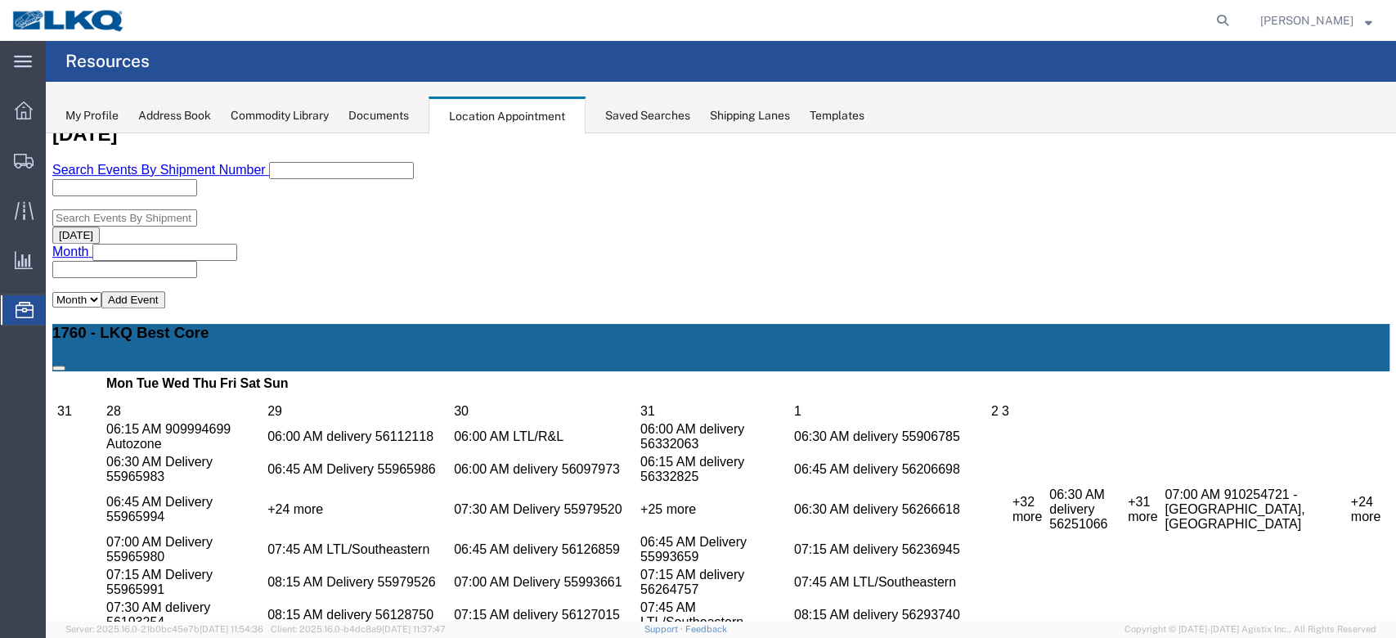
scroll to position [623, 0]
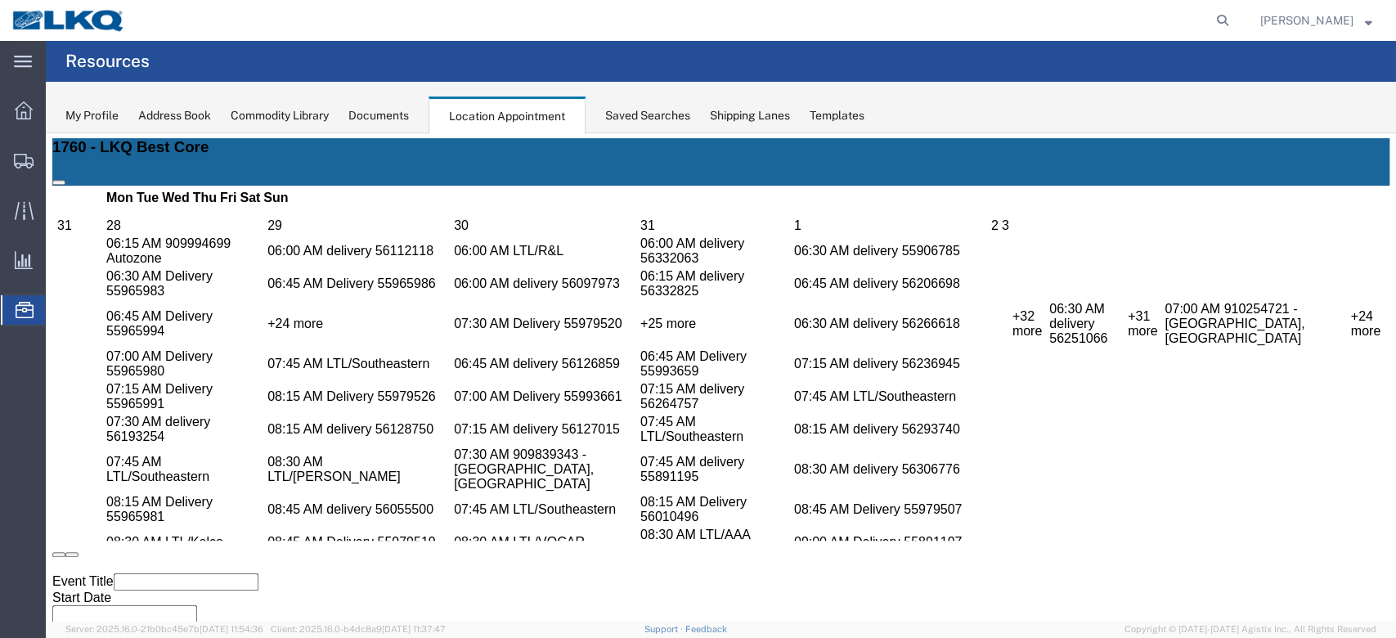
scroll to position [950, 0]
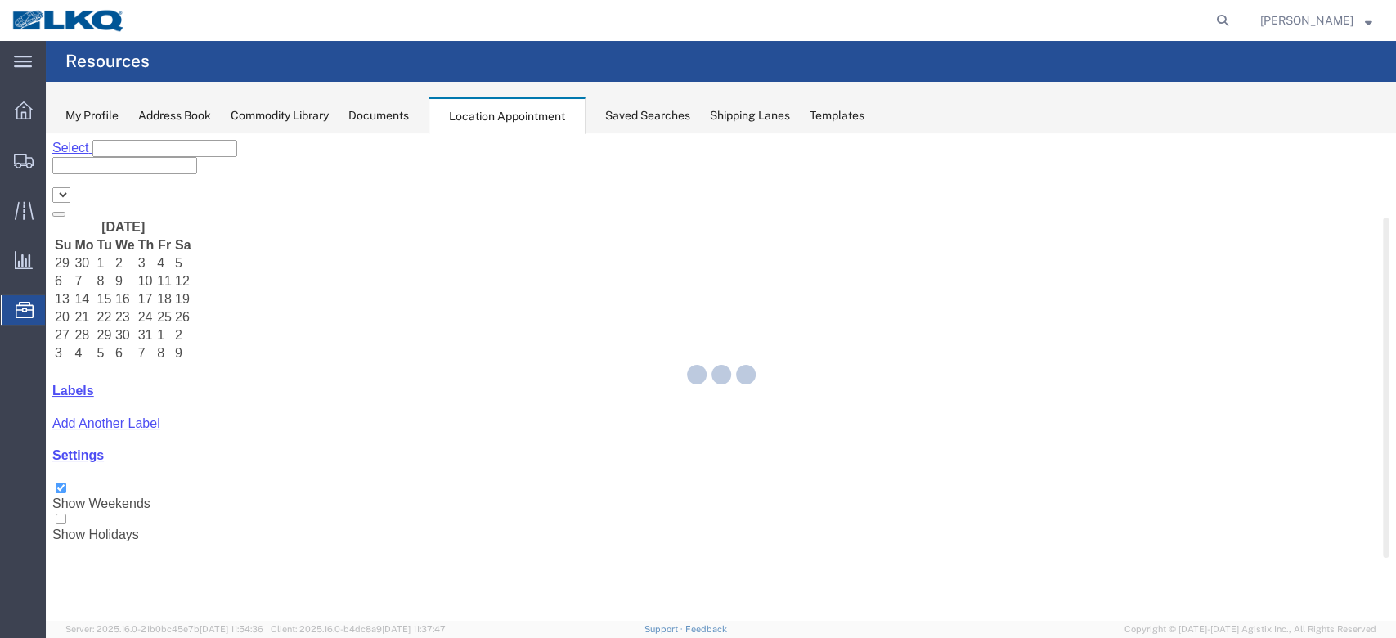
select select "27634"
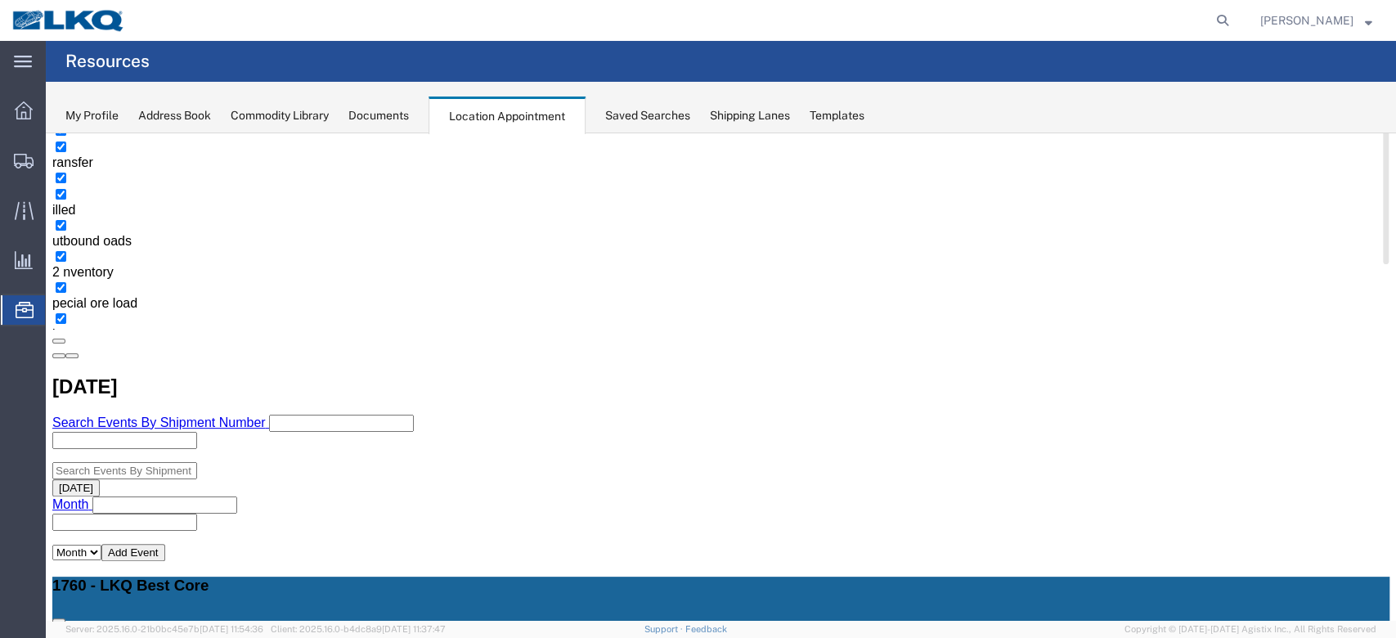
scroll to position [327, 0]
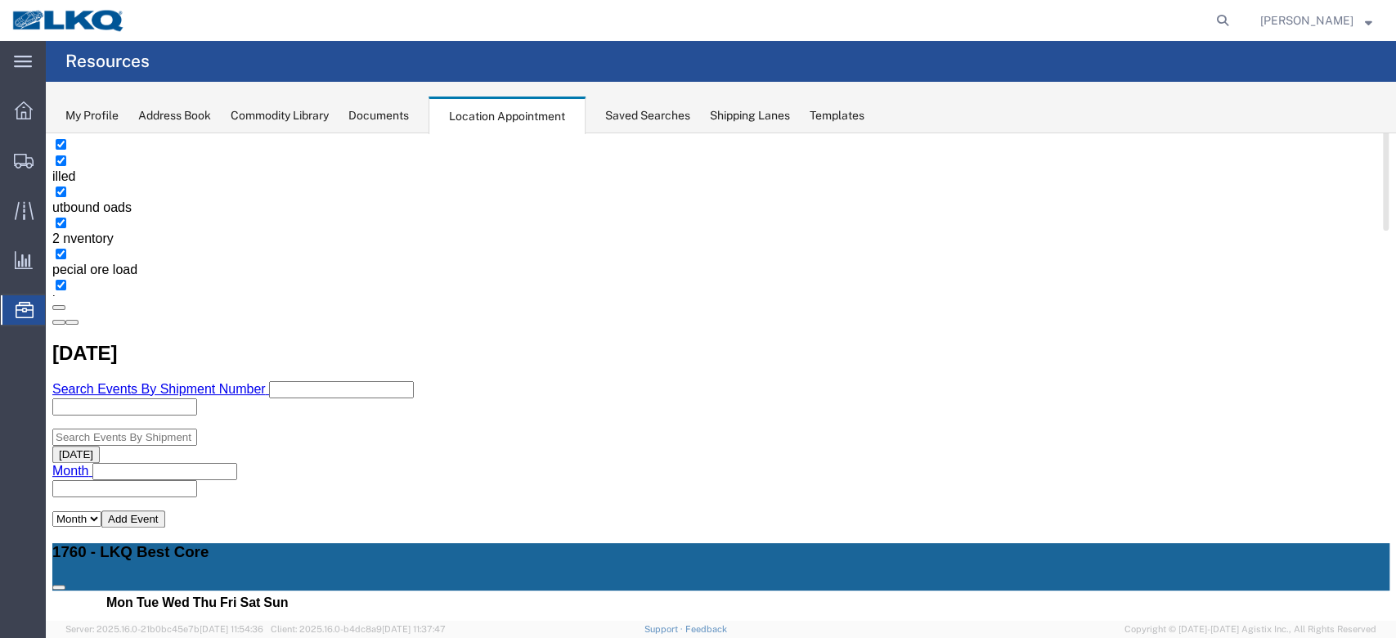
select select "1"
select select "24"
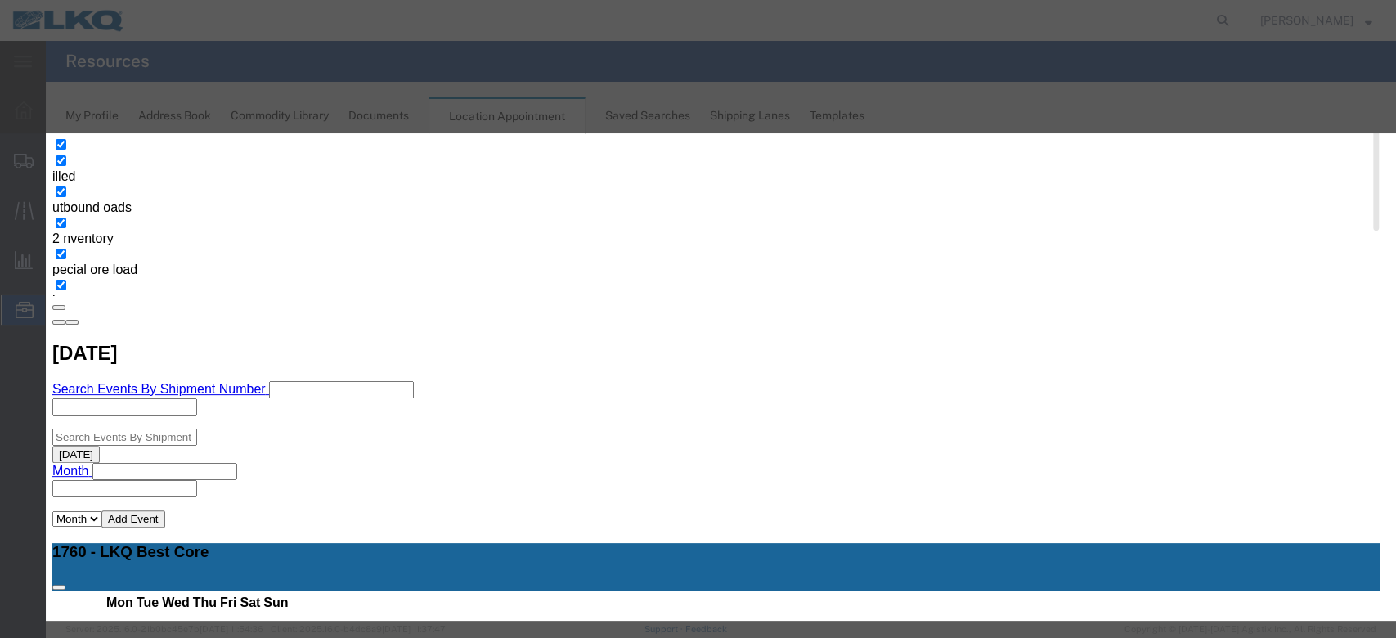
scroll to position [155, 0]
type input "de"
select select "40"
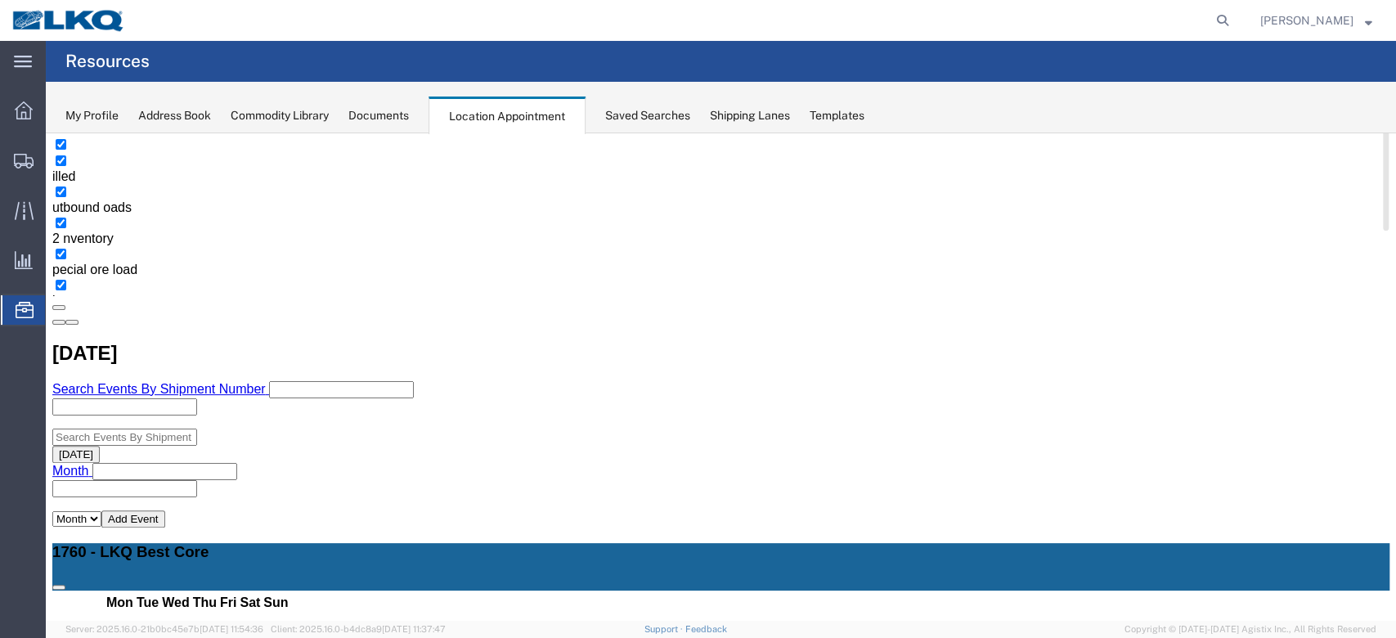
scroll to position [0, 0]
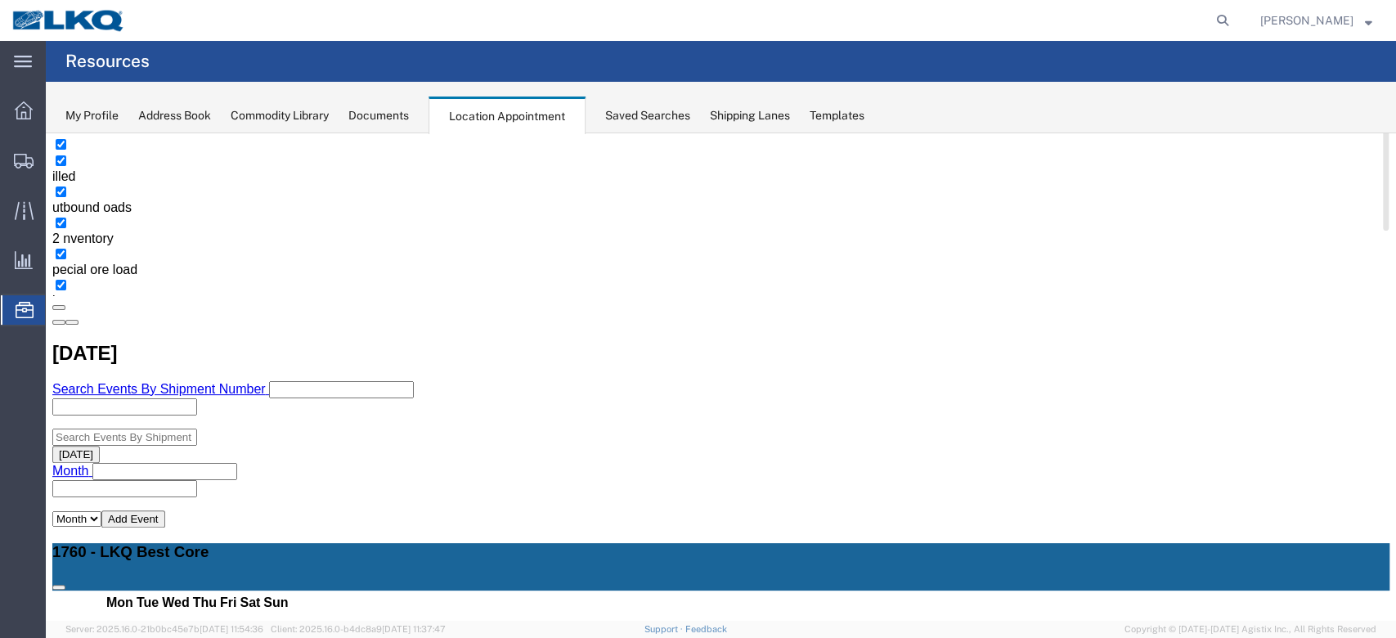
select select "1"
select select "24"
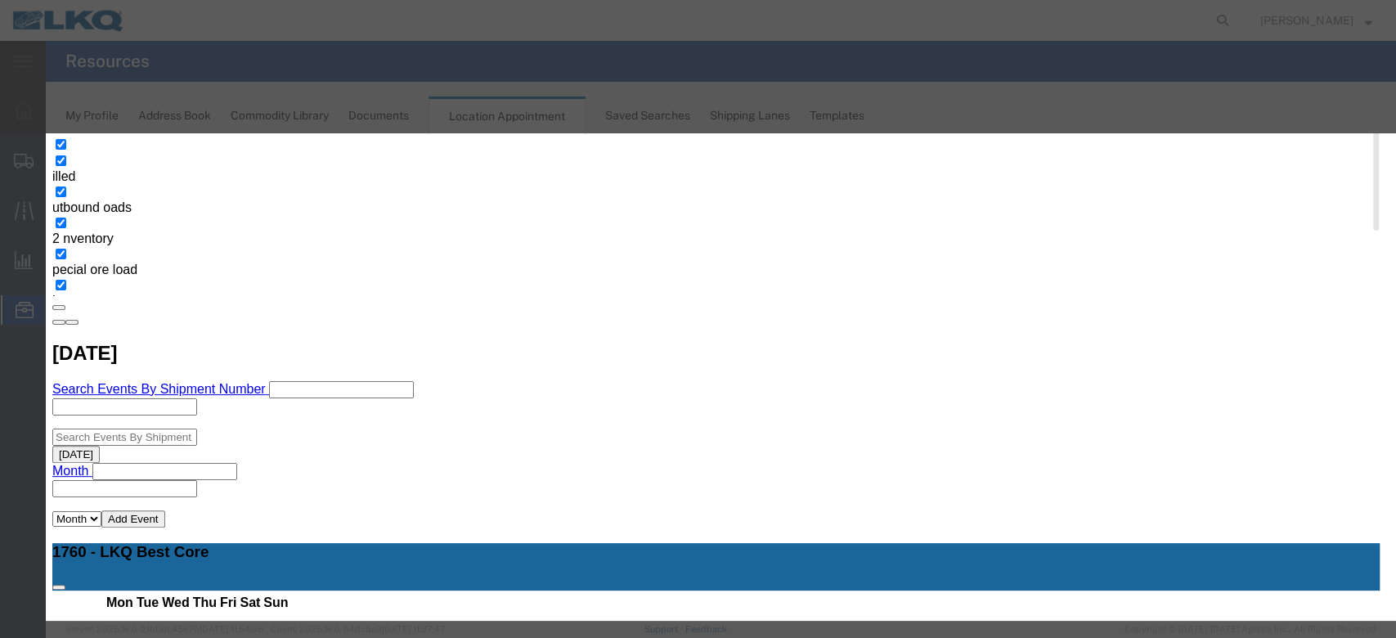
scroll to position [155, 0]
type input "de"
select select "40"
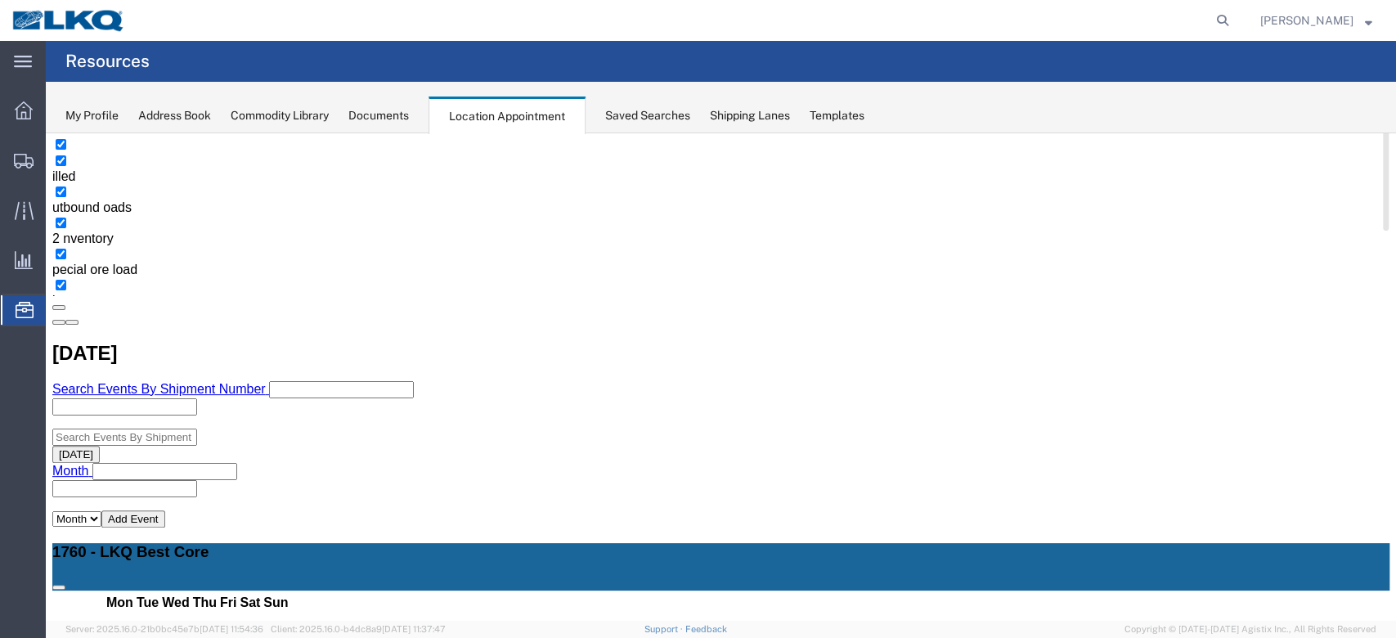
scroll to position [0, 0]
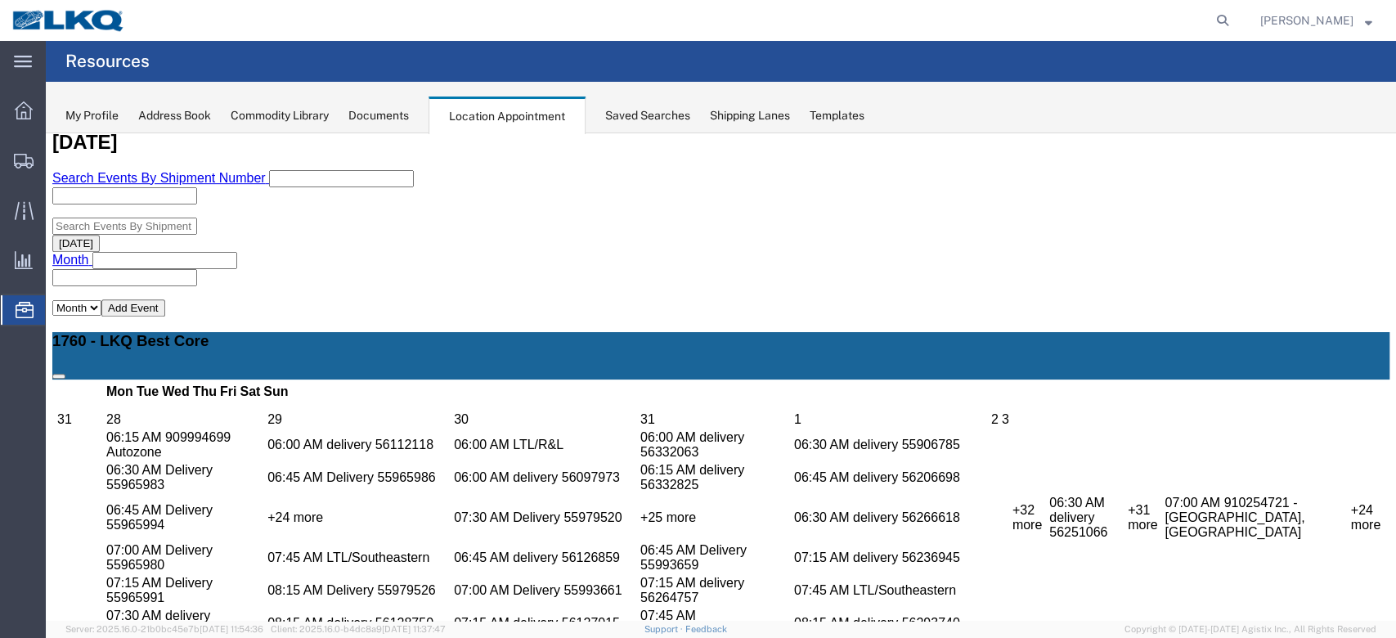
scroll to position [545, 0]
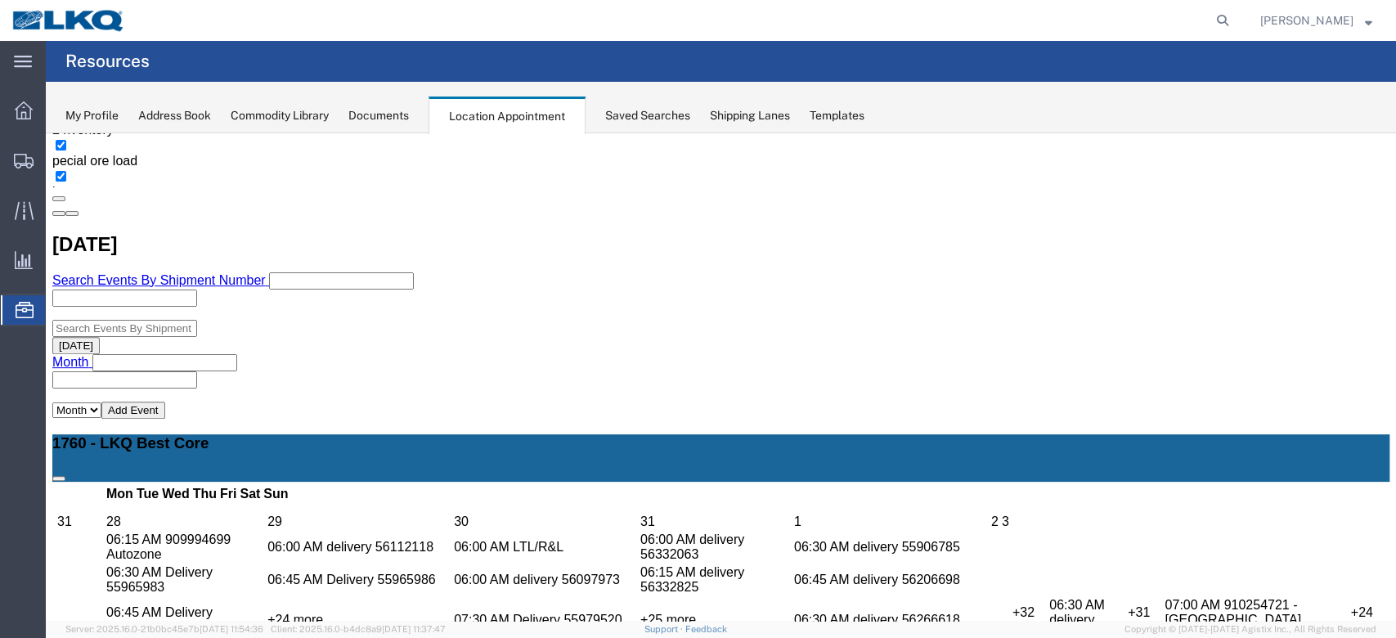
scroll to position [109, 0]
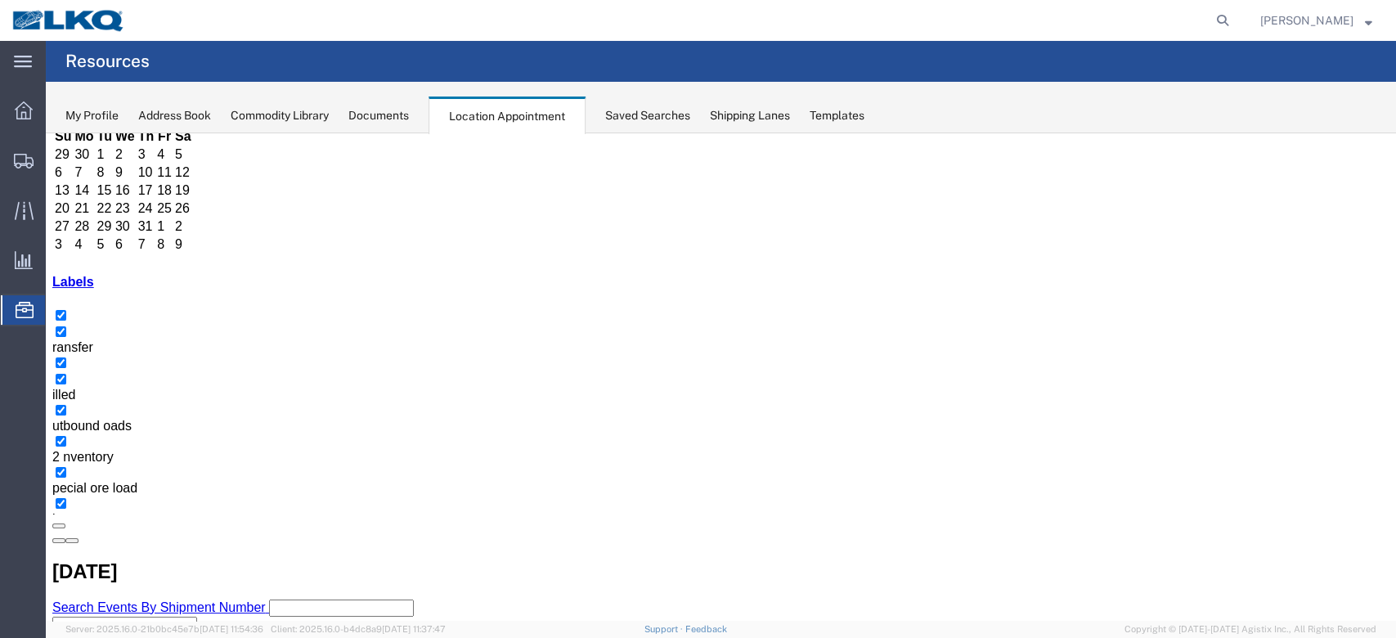
select select "1"
select select "100"
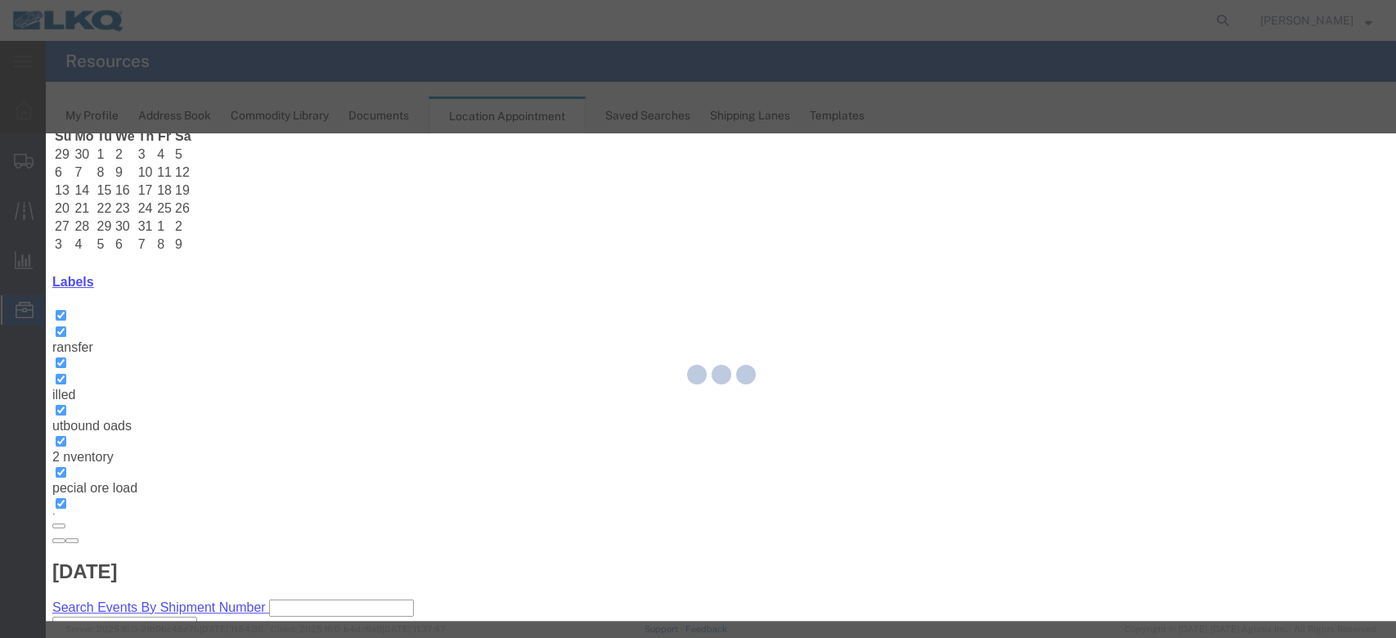
select select
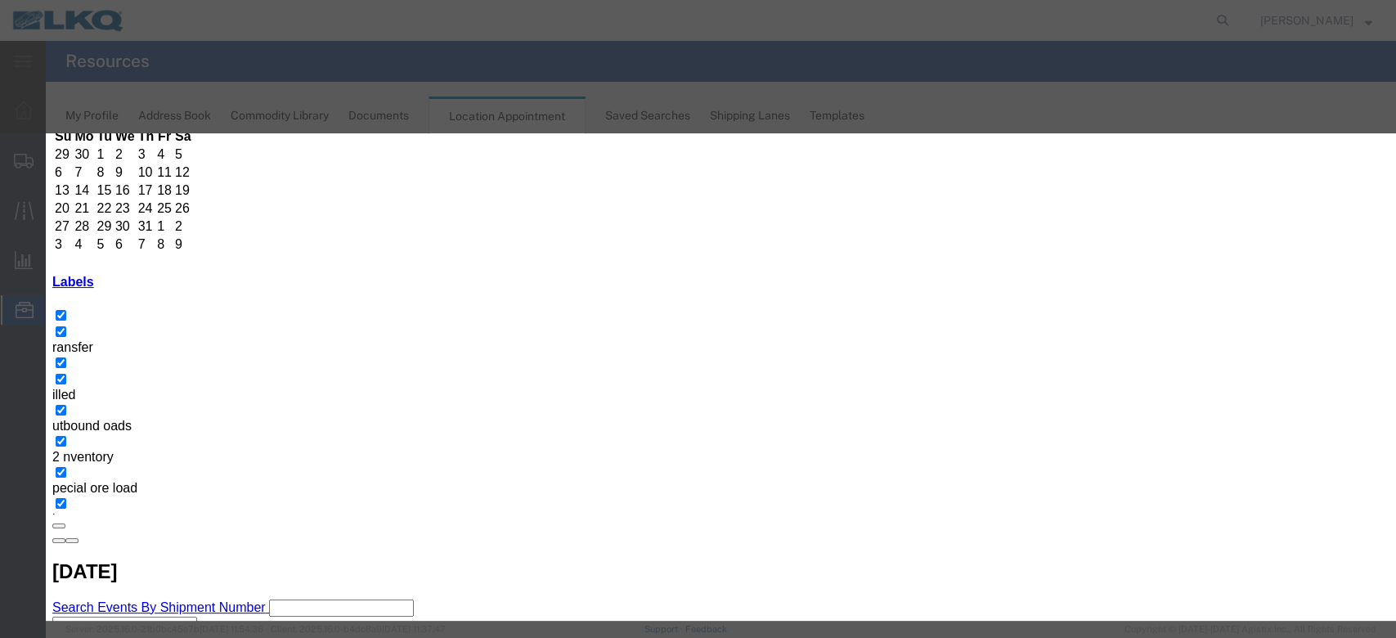
scroll to position [164, 0]
type input "la"
select select "160"
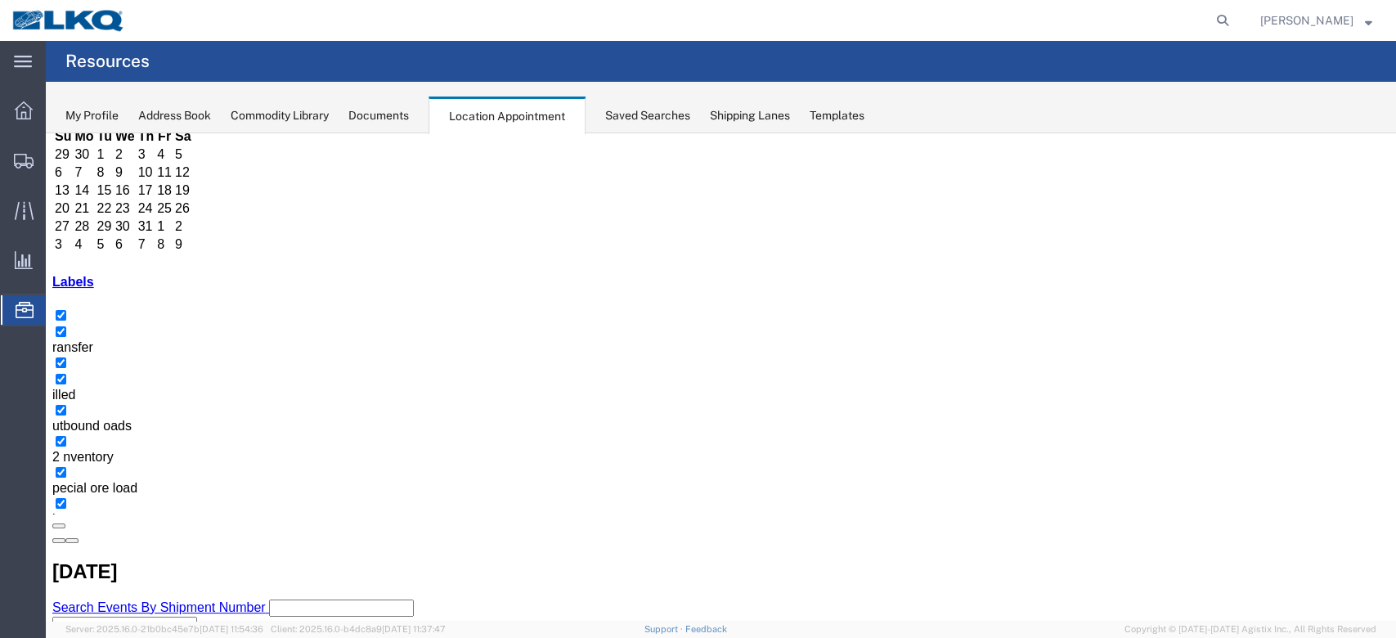
scroll to position [0, 0]
